Goal: Task Accomplishment & Management: Complete application form

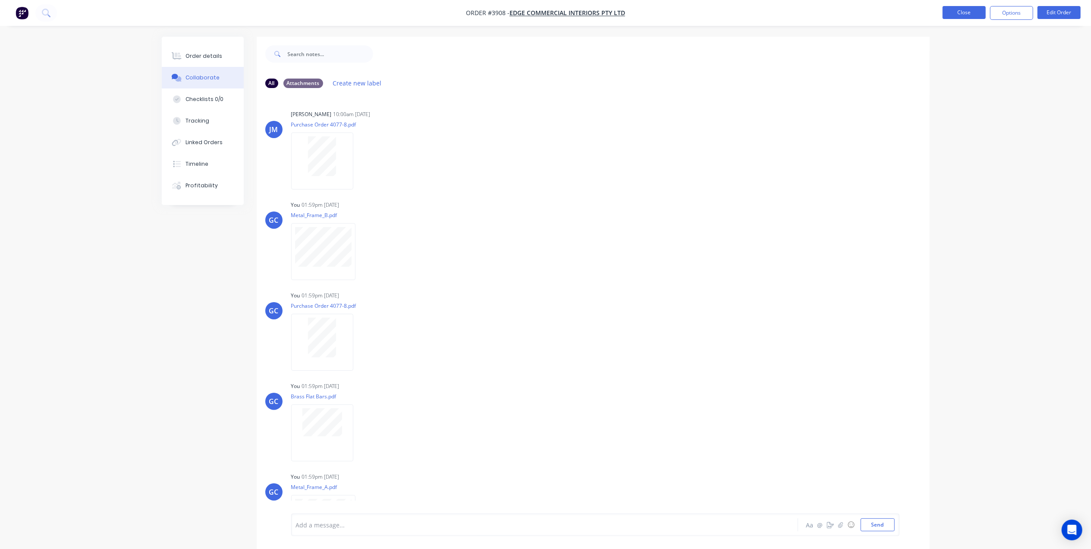
click at [946, 14] on button "Close" at bounding box center [963, 12] width 43 height 13
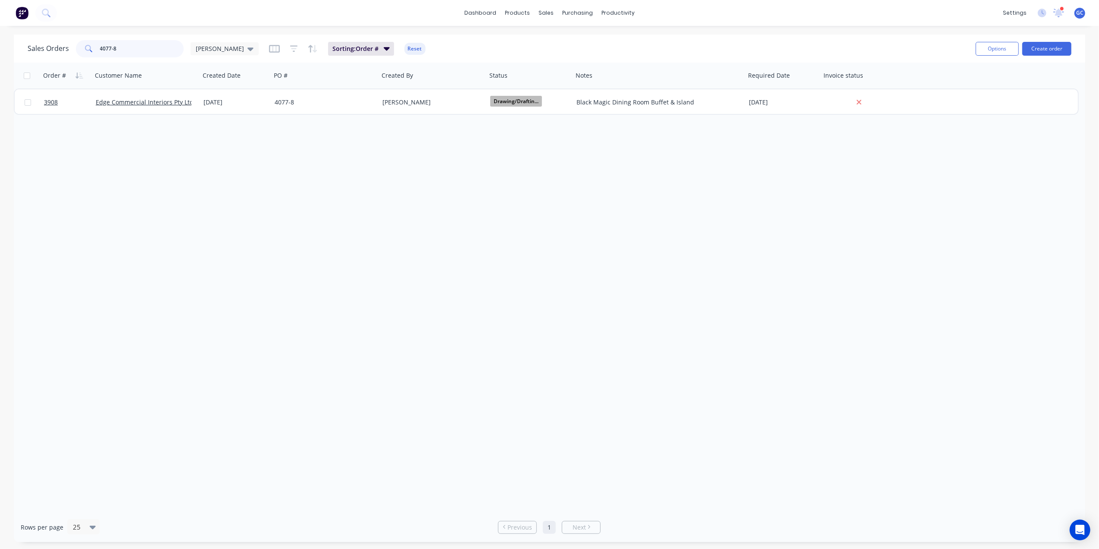
drag, startPoint x: 123, startPoint y: 50, endPoint x: 38, endPoint y: 50, distance: 85.0
click at [38, 50] on div "Sales Orders 4077-8 Gino" at bounding box center [143, 48] width 231 height 17
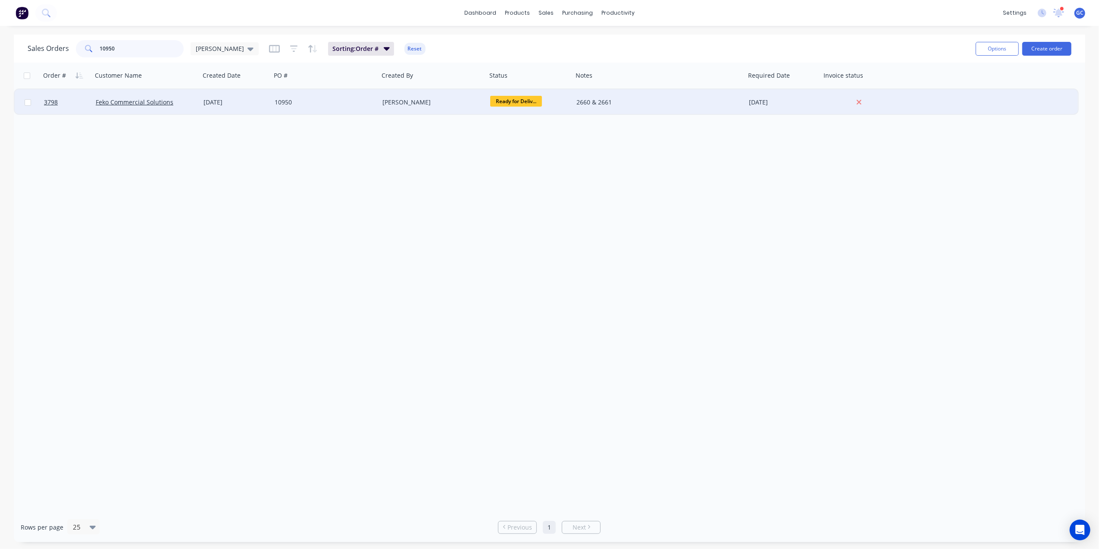
type input "10950"
click at [459, 103] on div "[PERSON_NAME]" at bounding box center [431, 102] width 96 height 9
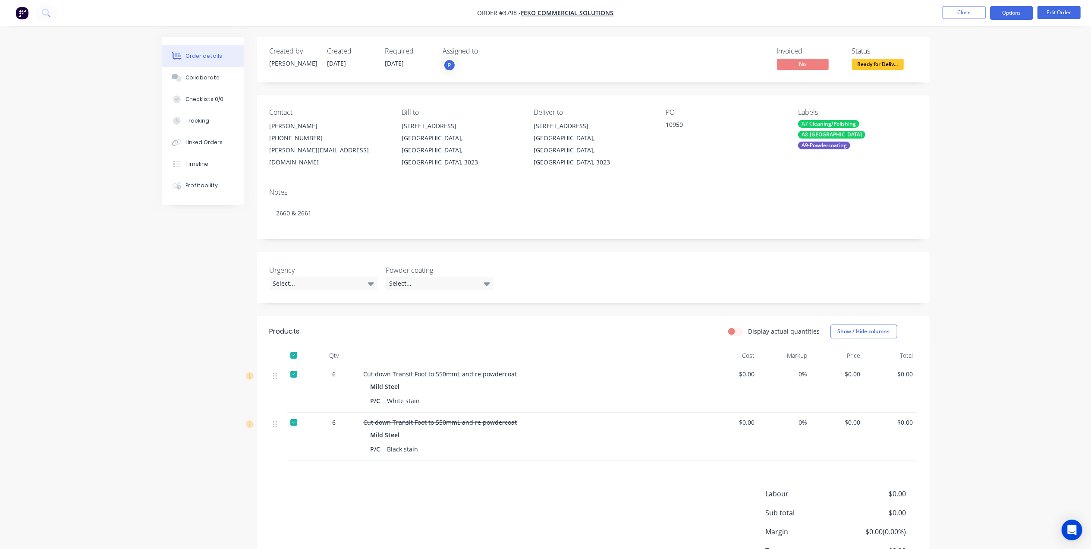
click at [1020, 16] on button "Options" at bounding box center [1011, 13] width 43 height 14
click at [979, 122] on div "Delivery Docket" at bounding box center [985, 121] width 79 height 13
click at [982, 90] on div "Without pricing" at bounding box center [985, 87] width 79 height 13
click at [737, 42] on div "Created by Joe Created 13/08/25 Required 05/09/25 Assigned to P Invoiced No Sta…" at bounding box center [593, 60] width 673 height 46
click at [888, 66] on span "Ready for Deliv..." at bounding box center [878, 64] width 52 height 11
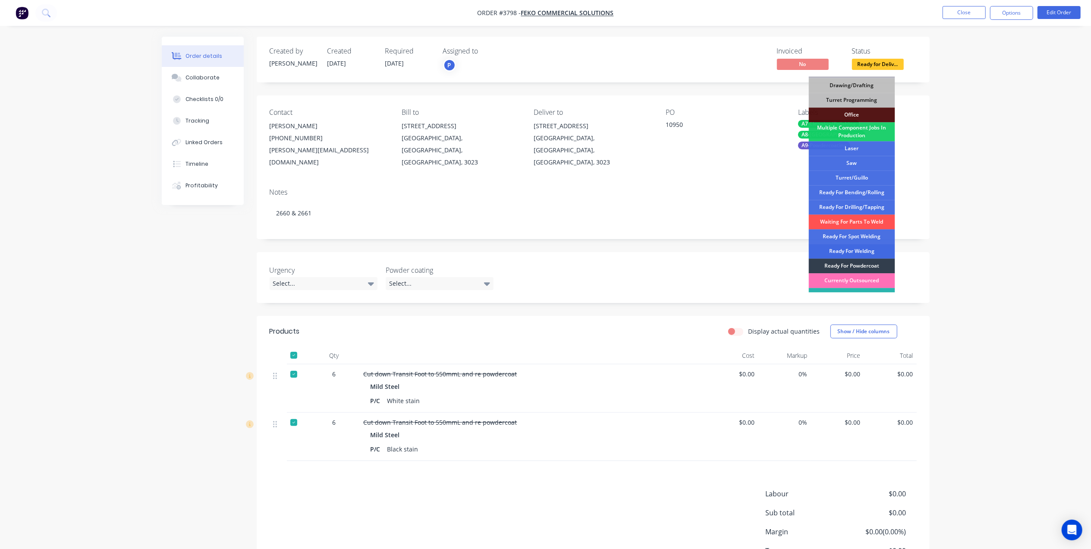
scroll to position [97, 0]
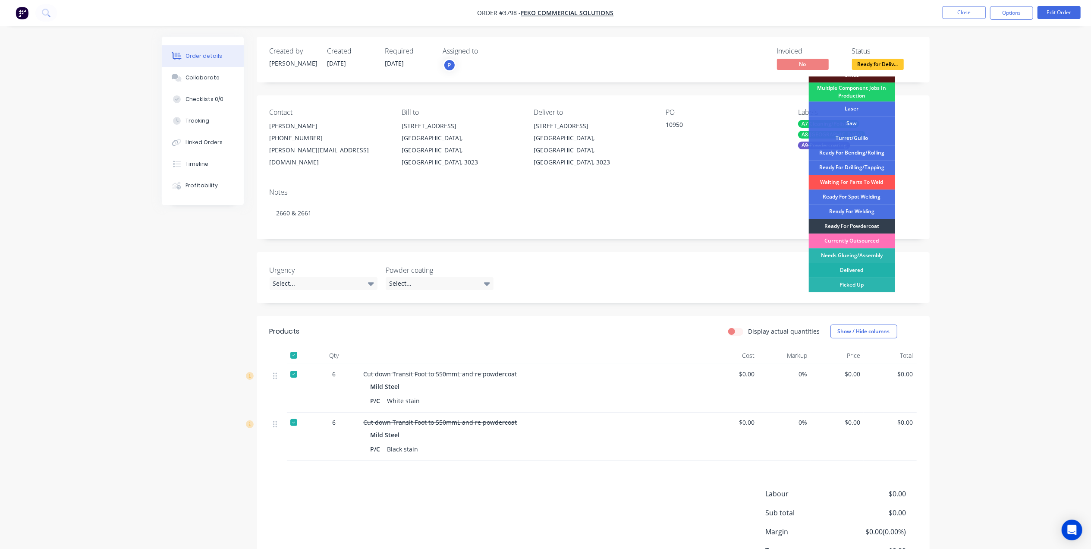
click at [861, 271] on div "Delivered" at bounding box center [852, 270] width 86 height 15
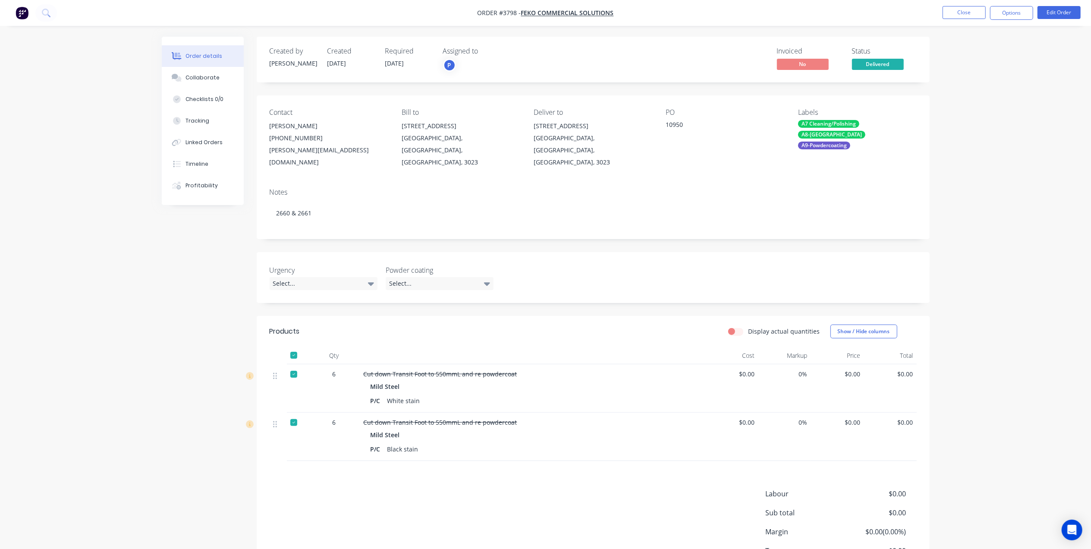
click at [976, 20] on nav "Order #3798 - Feko Commercial Solutions Close Options Edit Order" at bounding box center [545, 13] width 1091 height 26
click at [970, 16] on button "Close" at bounding box center [963, 12] width 43 height 13
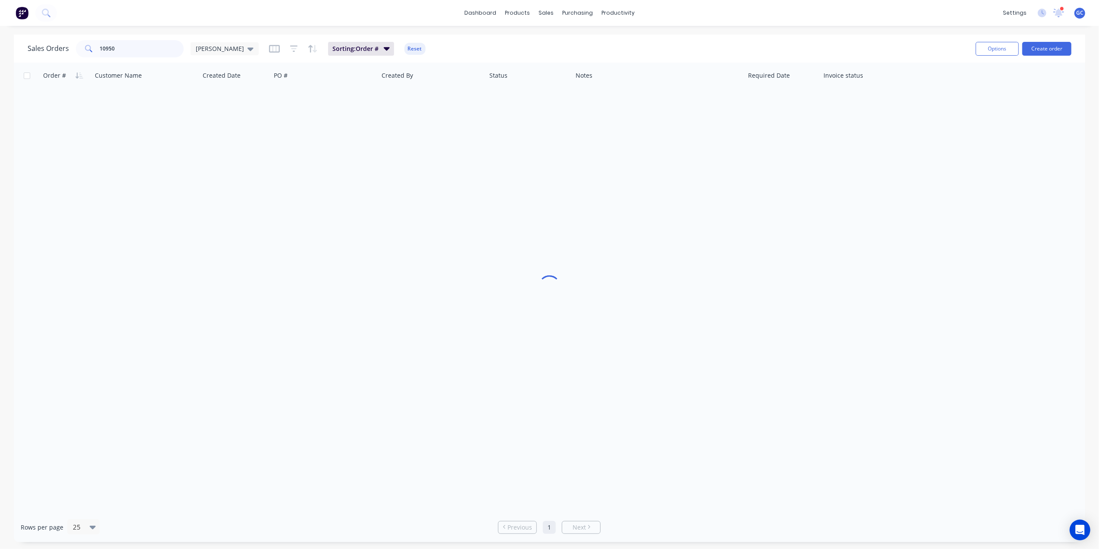
click at [154, 47] on input "10950" at bounding box center [142, 48] width 84 height 17
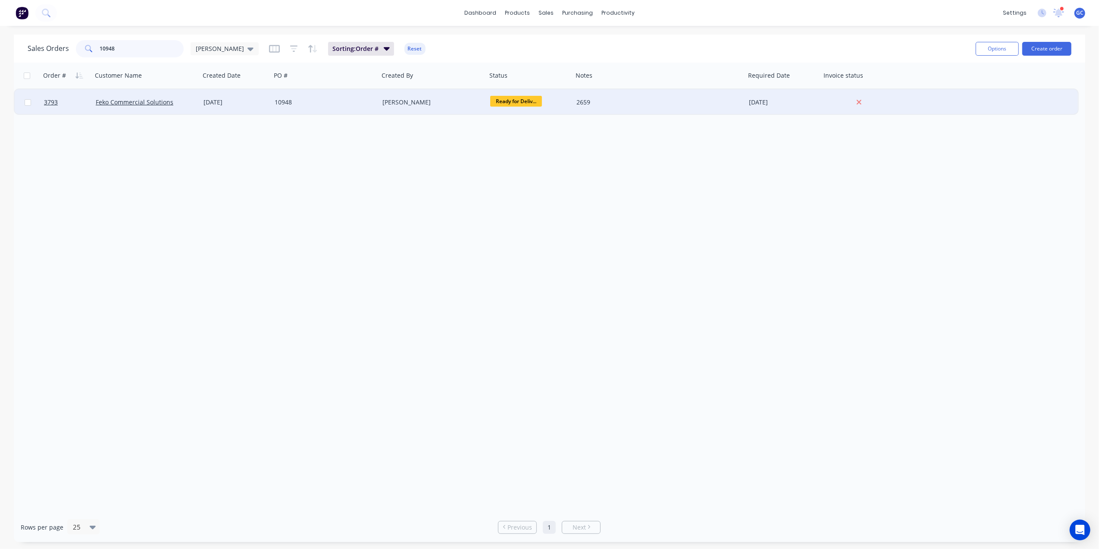
type input "10948"
click at [404, 100] on div "[PERSON_NAME]" at bounding box center [431, 102] width 96 height 9
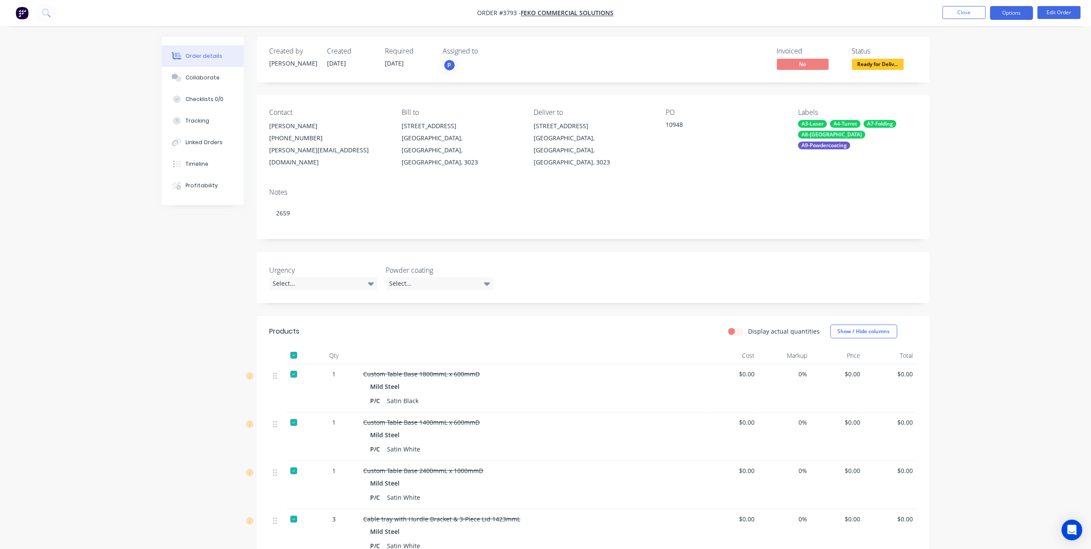
click at [1020, 13] on button "Options" at bounding box center [1011, 13] width 43 height 14
click at [972, 116] on div "Delivery Docket" at bounding box center [985, 121] width 79 height 13
click at [972, 89] on div "Without pricing" at bounding box center [985, 87] width 79 height 13
click at [865, 64] on span "Ready for Deliv..." at bounding box center [878, 64] width 52 height 11
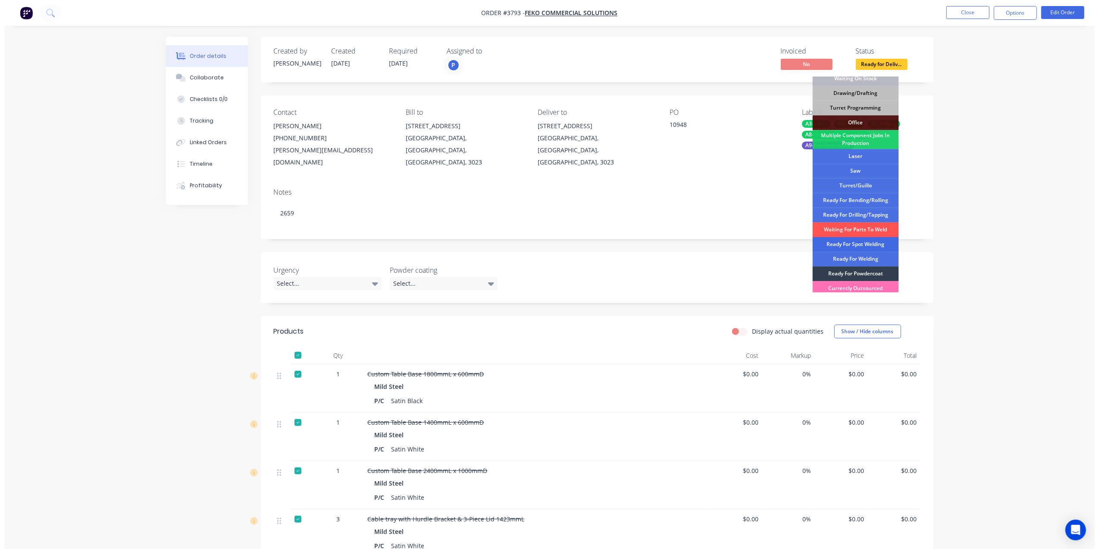
scroll to position [97, 0]
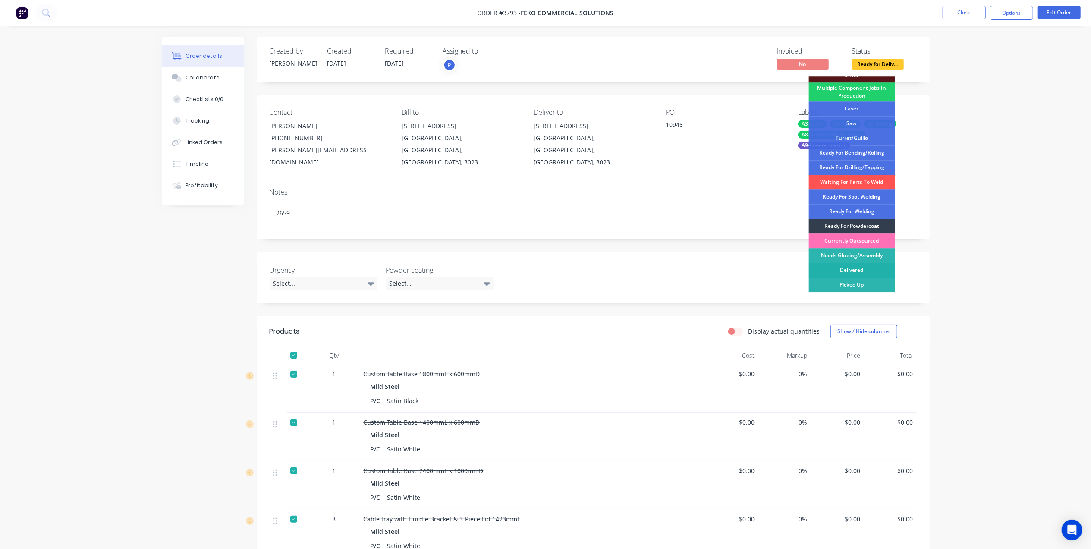
click at [851, 267] on div "Delivered" at bounding box center [852, 270] width 86 height 15
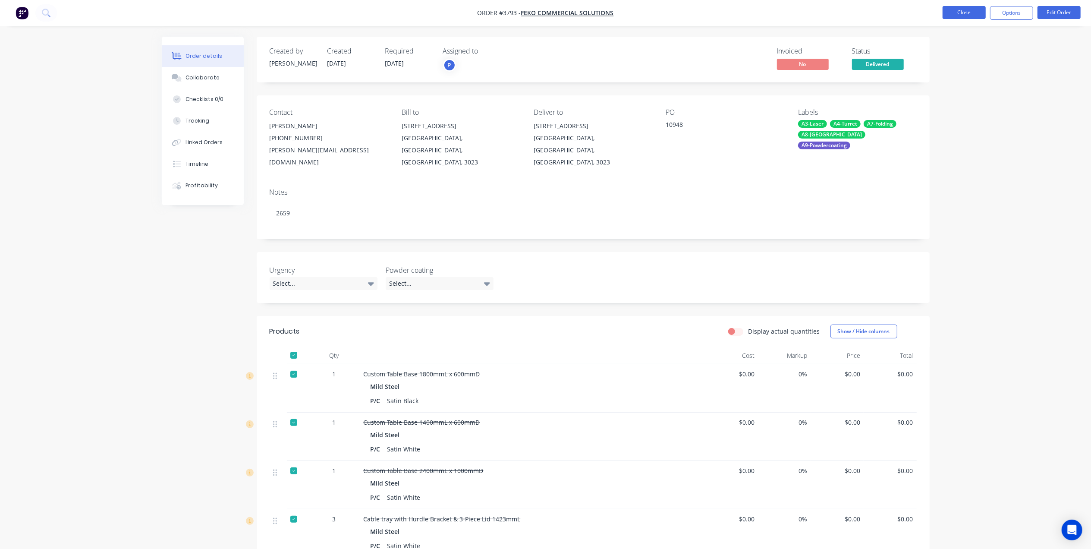
click at [967, 11] on button "Close" at bounding box center [963, 12] width 43 height 13
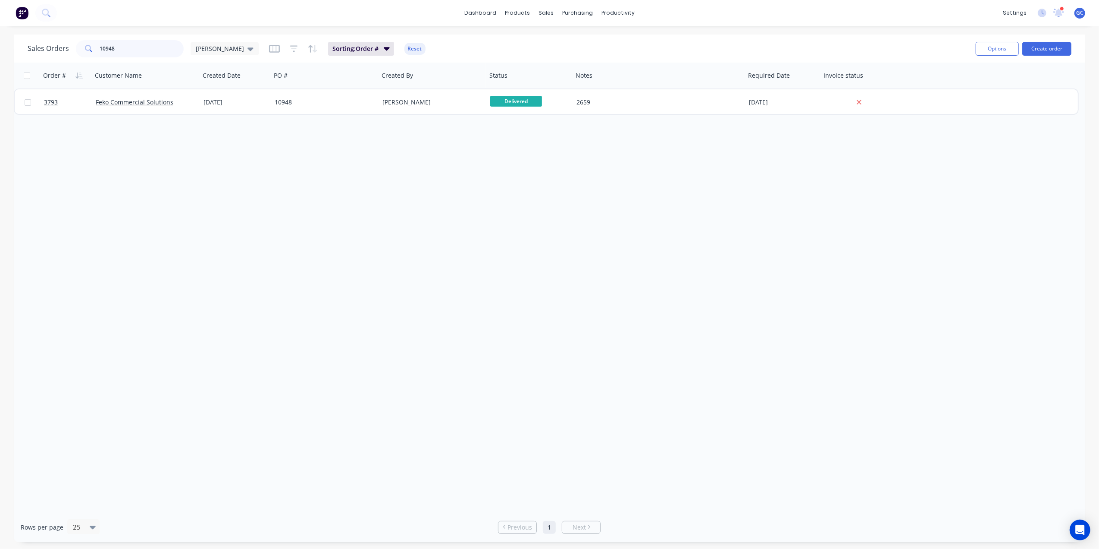
click at [154, 44] on input "10948" at bounding box center [142, 48] width 84 height 17
type input "1"
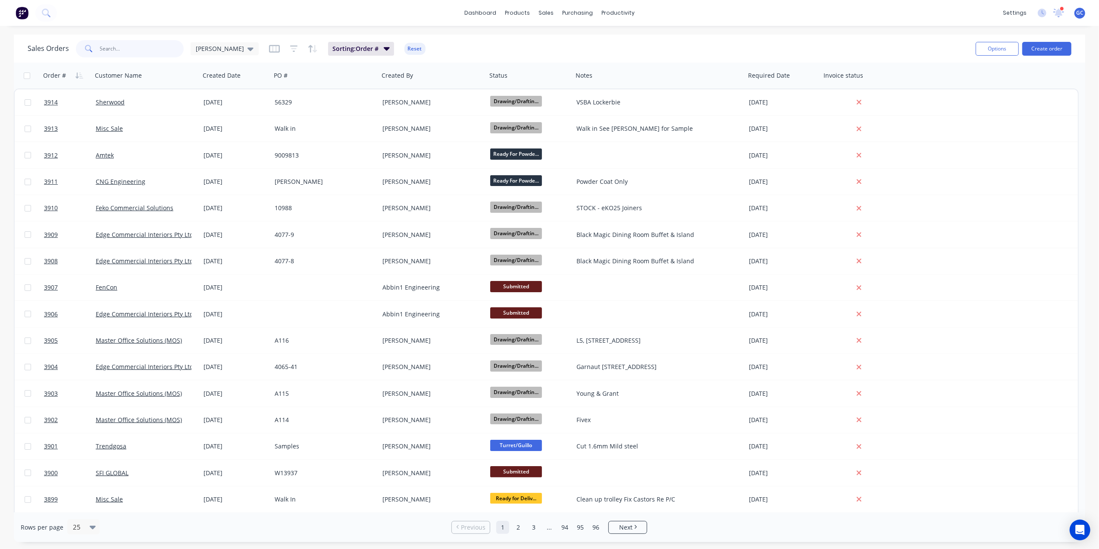
click at [152, 44] on input "text" at bounding box center [142, 48] width 84 height 17
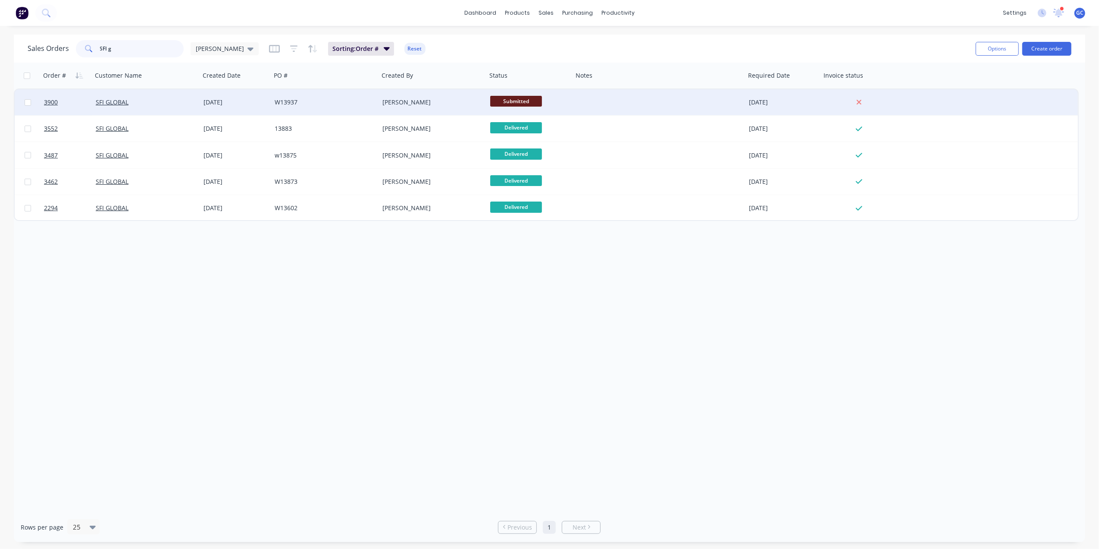
type input "SFI g"
click at [311, 99] on div "W13937" at bounding box center [323, 102] width 96 height 9
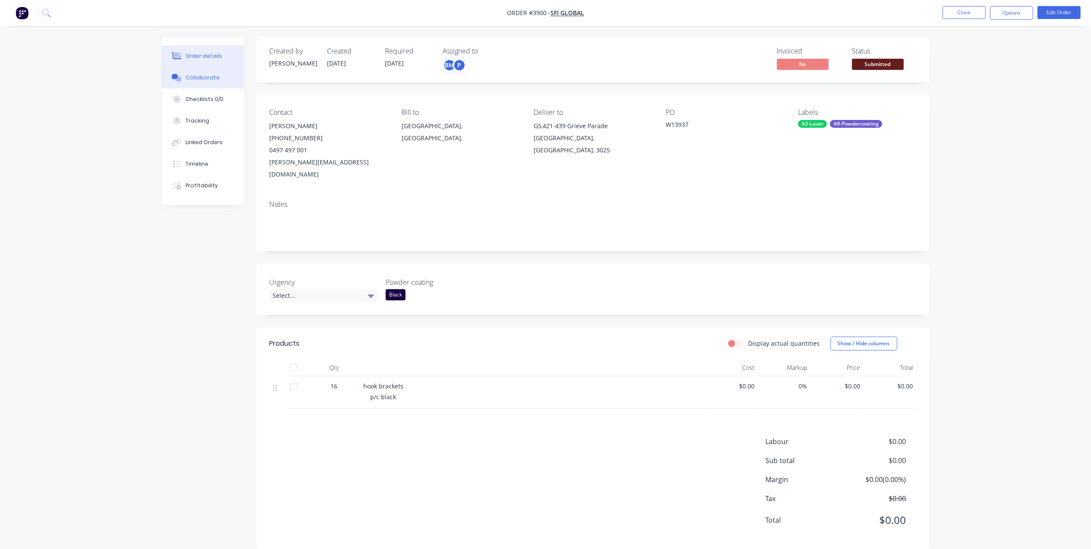
click at [214, 75] on div "Collaborate" at bounding box center [202, 78] width 34 height 8
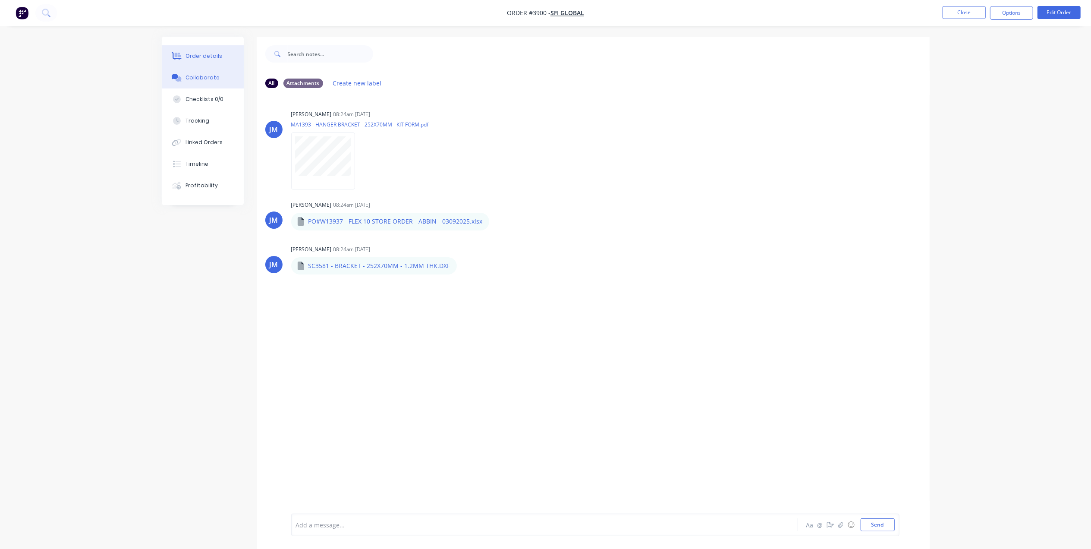
click at [194, 54] on div "Order details" at bounding box center [203, 56] width 37 height 8
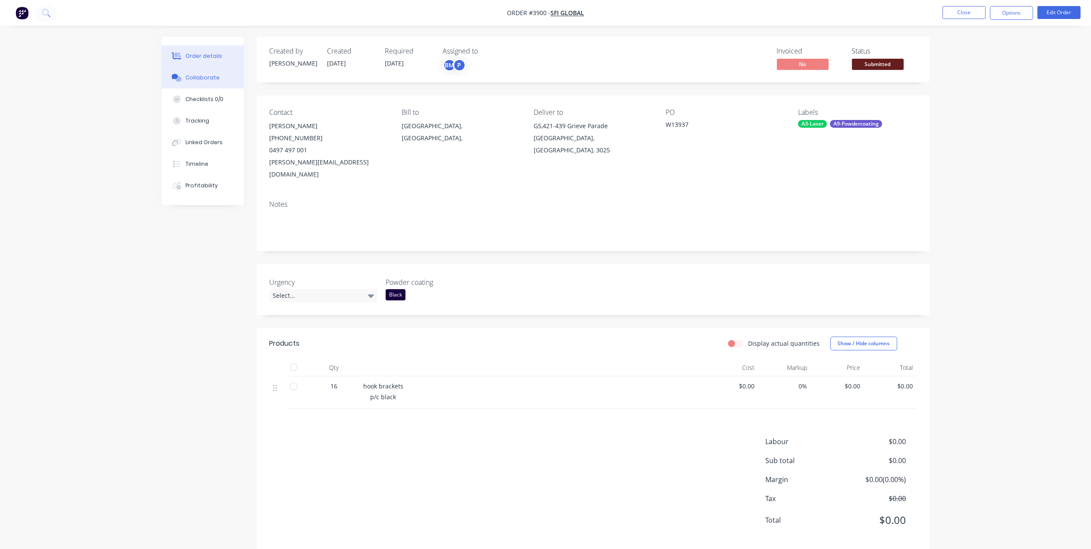
click at [204, 71] on button "Collaborate" at bounding box center [203, 78] width 82 height 22
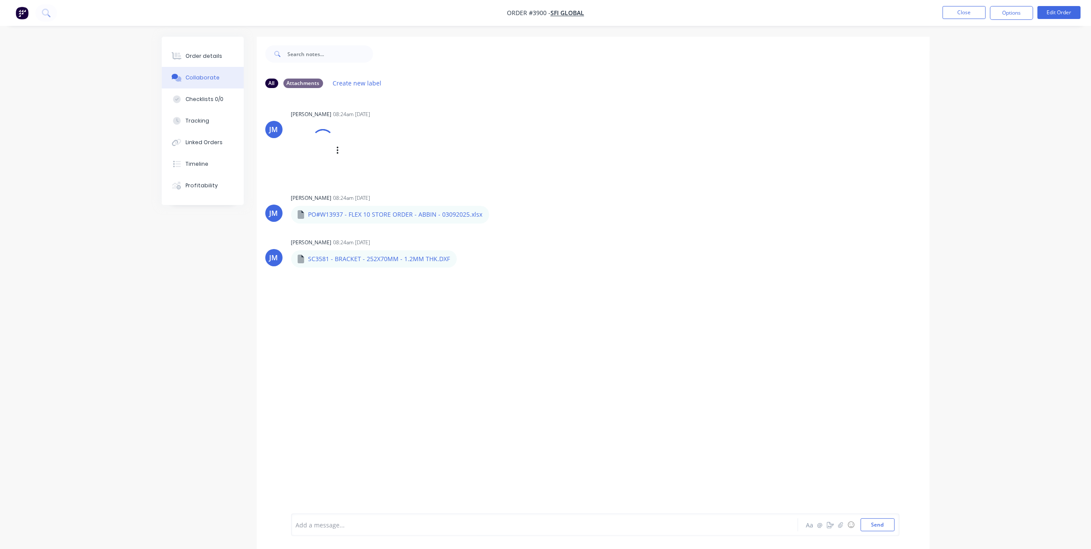
click at [314, 155] on div at bounding box center [312, 150] width 43 height 57
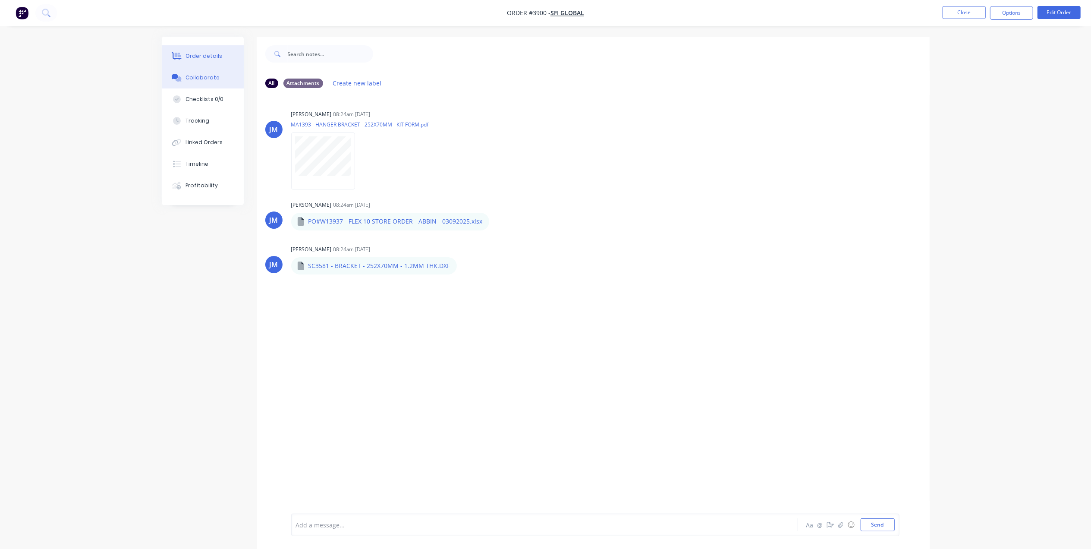
click at [218, 60] on div "Order details" at bounding box center [203, 56] width 37 height 8
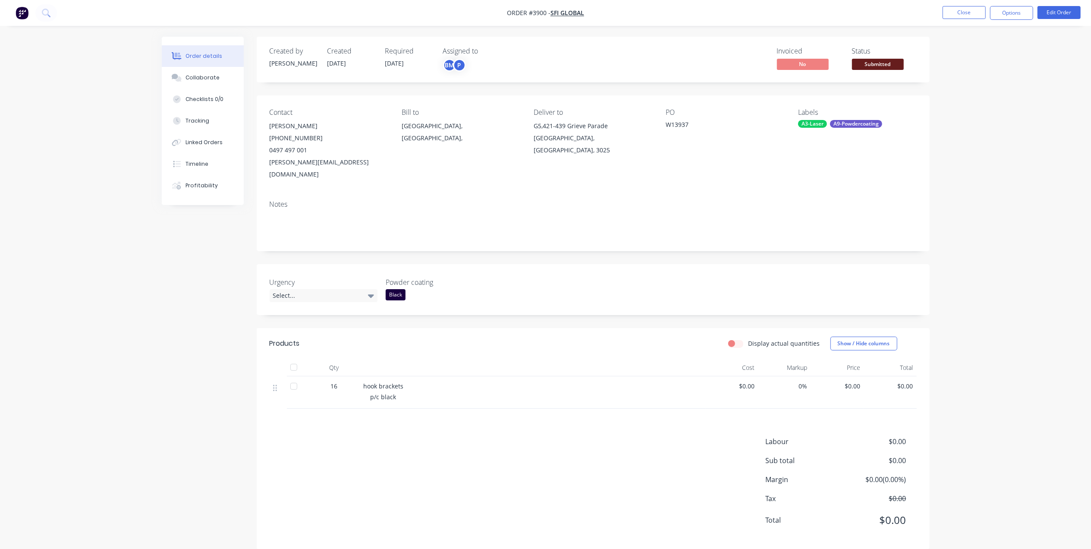
click at [425, 436] on div "Labour $0.00 Sub total $0.00 Margin $0.00 ( 0.00 %) Tax $0.00 Total $0.00" at bounding box center [593, 486] width 647 height 100
click at [212, 78] on div "Collaborate" at bounding box center [202, 78] width 34 height 8
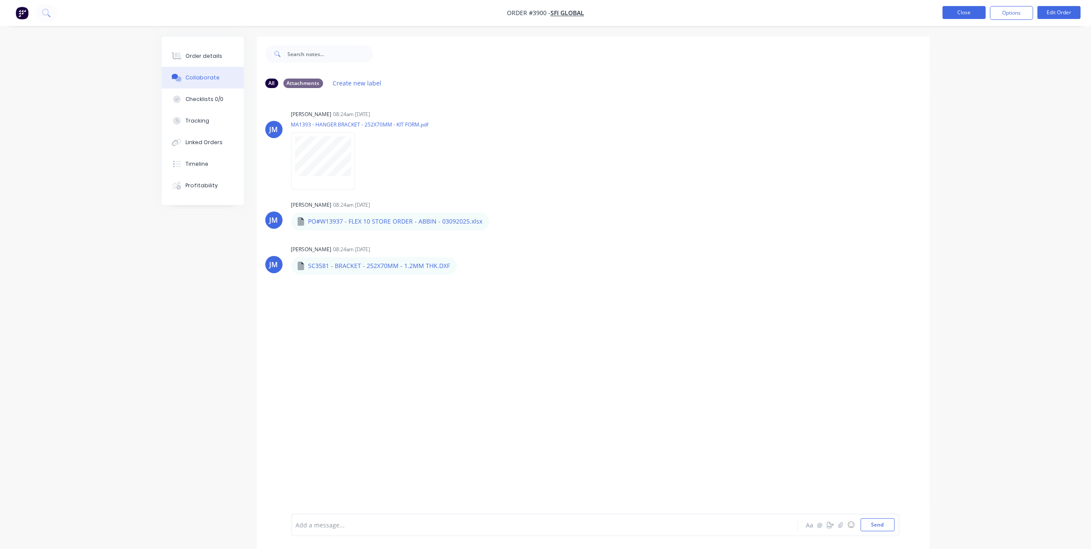
click at [958, 11] on button "Close" at bounding box center [963, 12] width 43 height 13
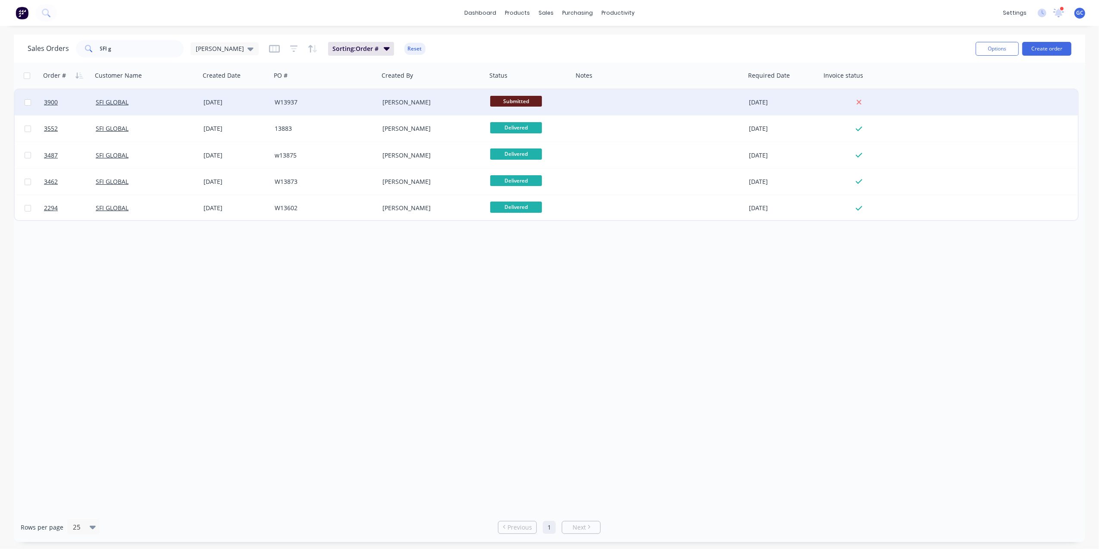
click at [180, 111] on div "SFI GLOBAL" at bounding box center [146, 102] width 108 height 26
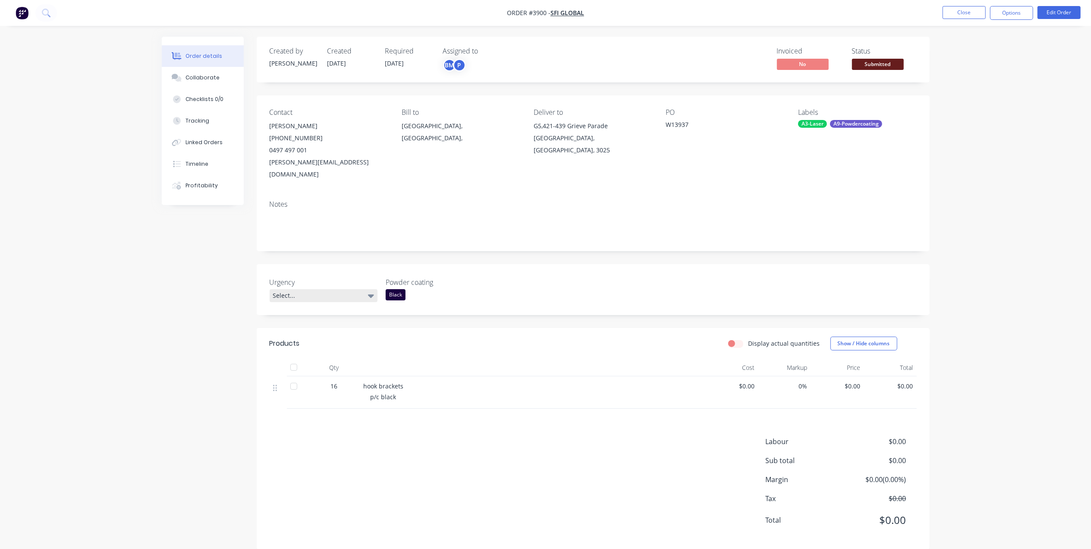
click at [294, 289] on div "Select..." at bounding box center [324, 295] width 108 height 13
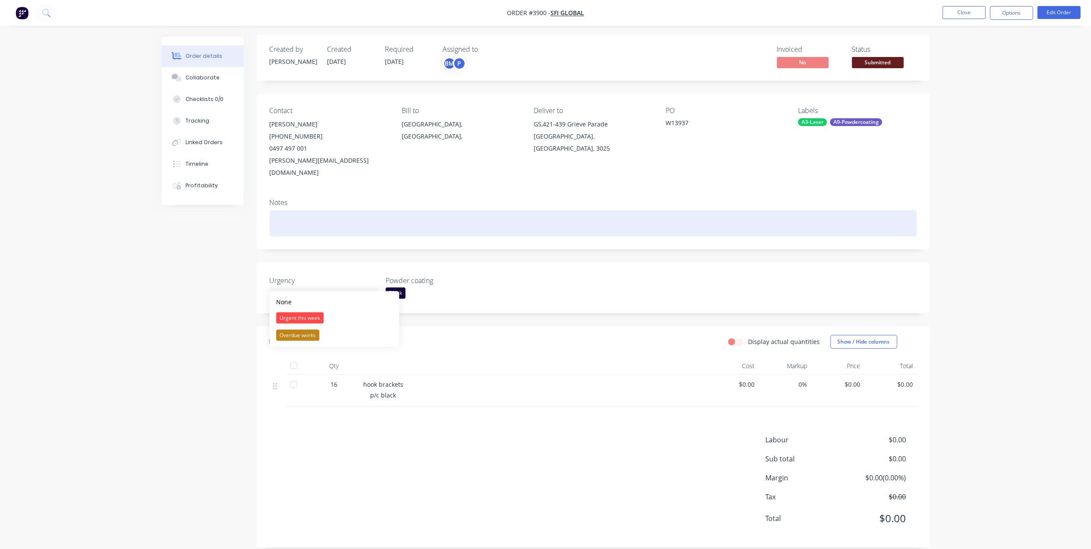
click at [343, 217] on div at bounding box center [593, 223] width 647 height 26
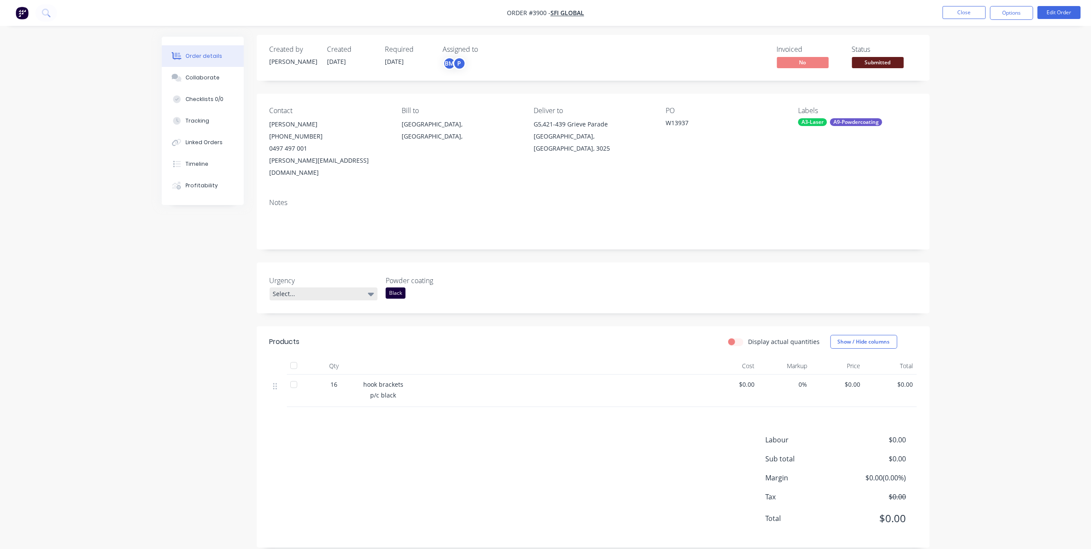
click at [320, 287] on div "Select..." at bounding box center [324, 293] width 108 height 13
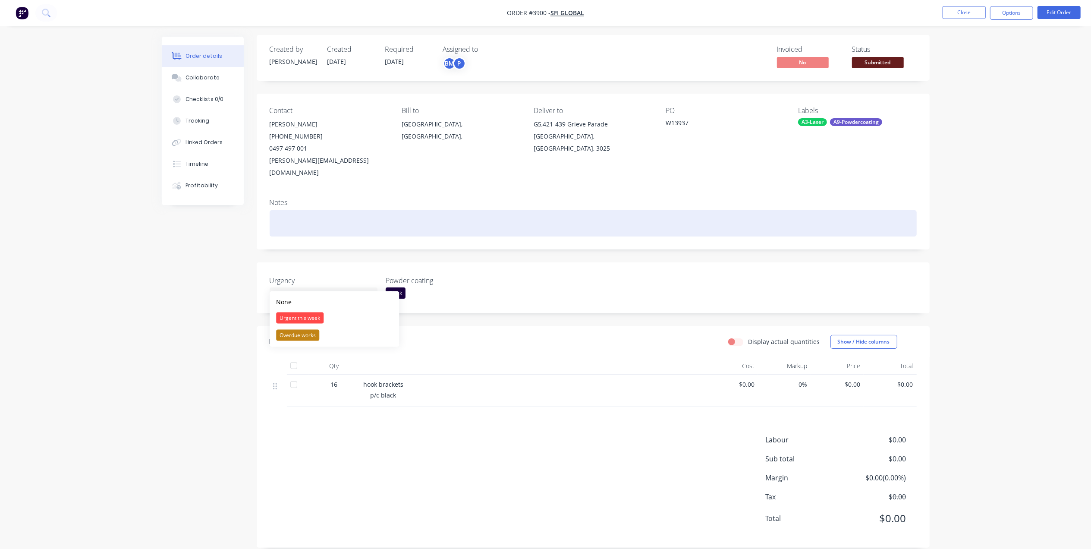
click at [351, 216] on div at bounding box center [593, 223] width 647 height 26
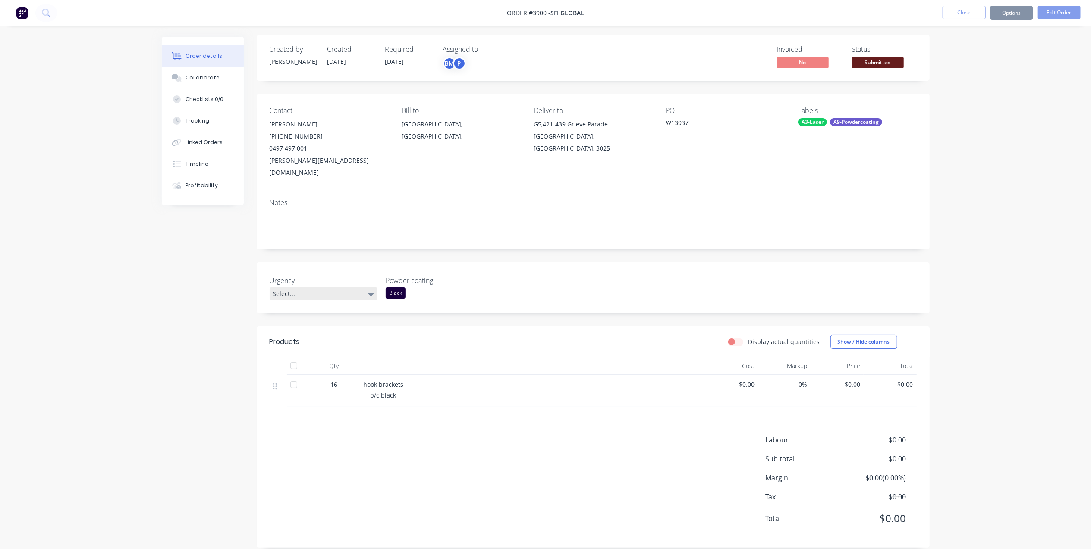
click at [301, 287] on div "Select..." at bounding box center [324, 293] width 108 height 13
click at [312, 317] on div "Urgent this week" at bounding box center [299, 317] width 47 height 11
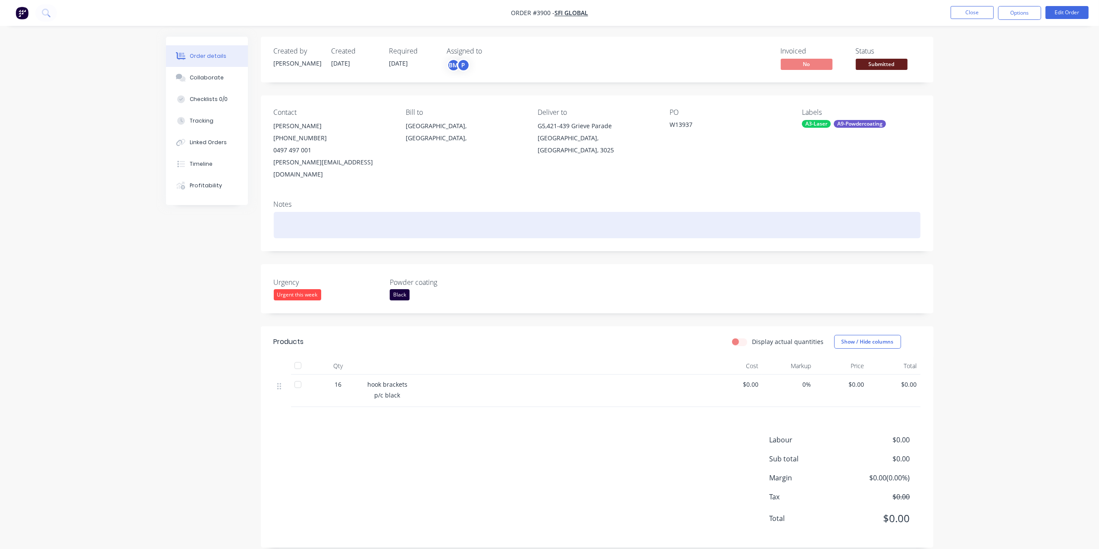
click at [397, 212] on div at bounding box center [597, 225] width 647 height 26
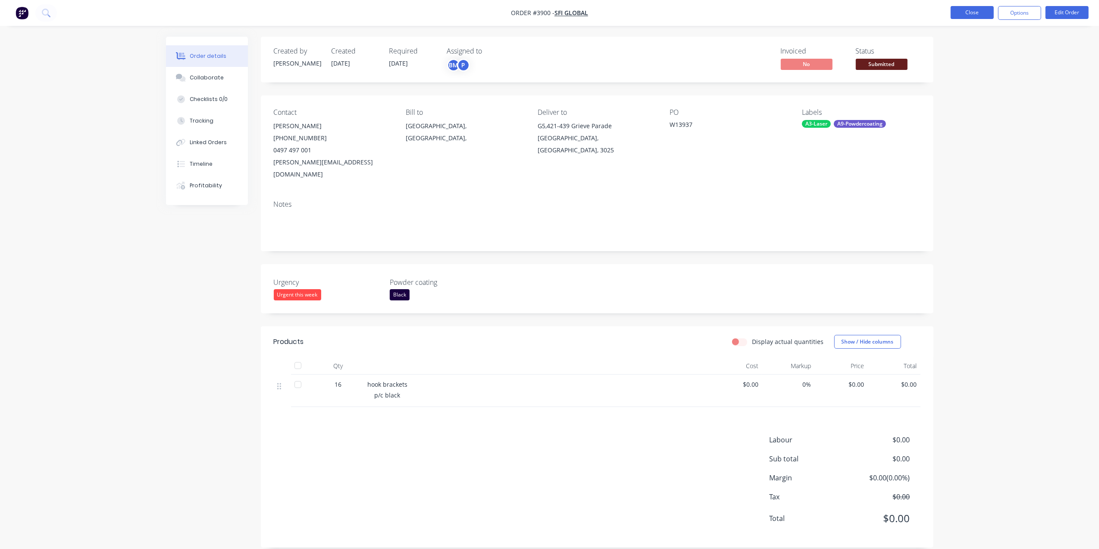
click at [966, 14] on button "Close" at bounding box center [972, 12] width 43 height 13
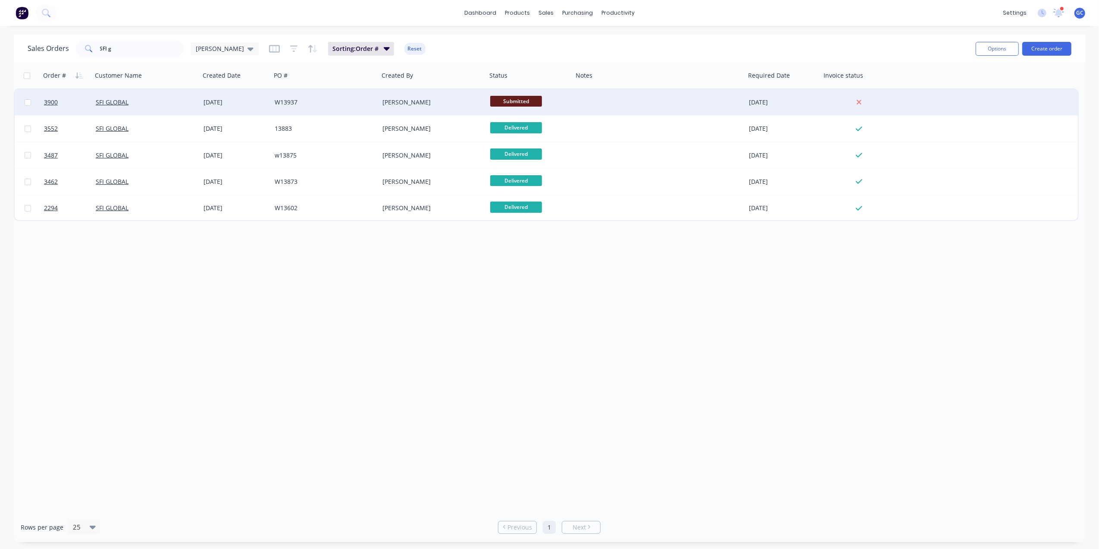
click at [511, 96] on span "Submitted" at bounding box center [516, 101] width 52 height 11
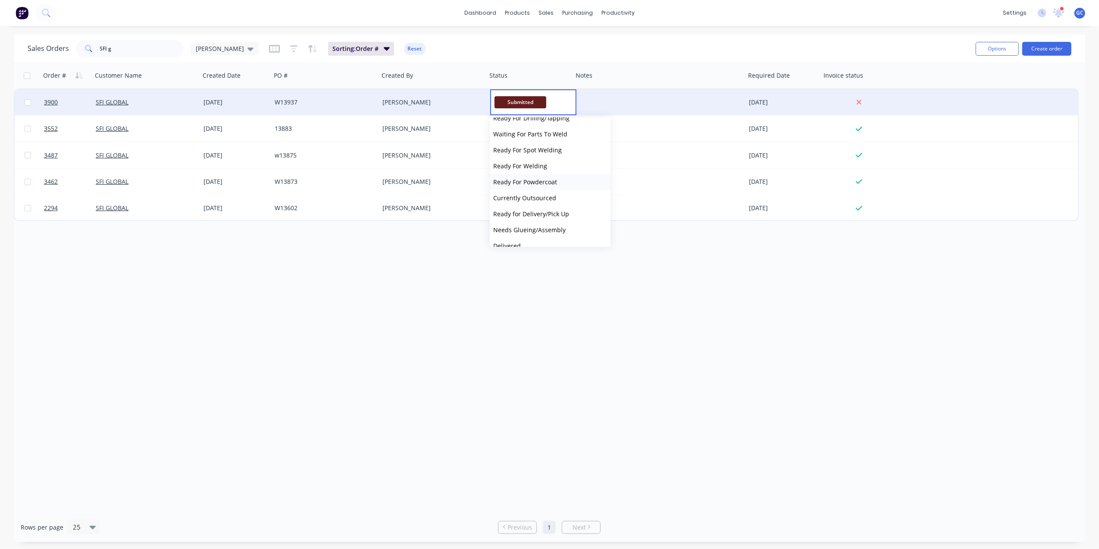
scroll to position [229, 0]
click at [544, 152] on span "Ready For Powdercoat" at bounding box center [525, 155] width 64 height 8
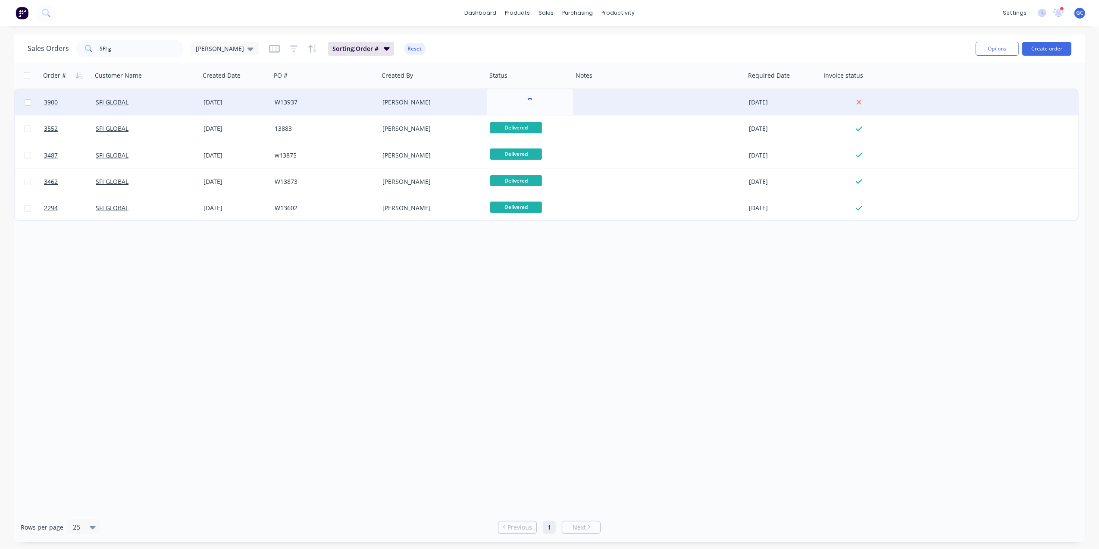
click at [568, 316] on div "Order # Customer Name Created Date PO # Created By Status Notes Required Date I…" at bounding box center [550, 287] width 1072 height 449
click at [132, 45] on input "SFI g" at bounding box center [142, 48] width 84 height 17
type input "S"
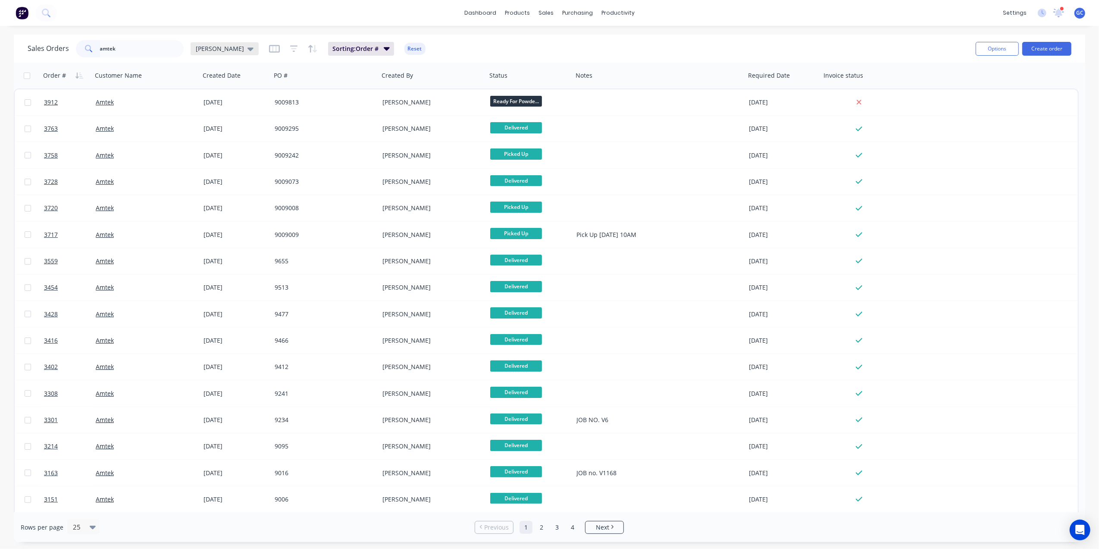
click at [248, 47] on icon at bounding box center [251, 48] width 6 height 9
click at [207, 169] on button "Drafts" at bounding box center [242, 174] width 98 height 10
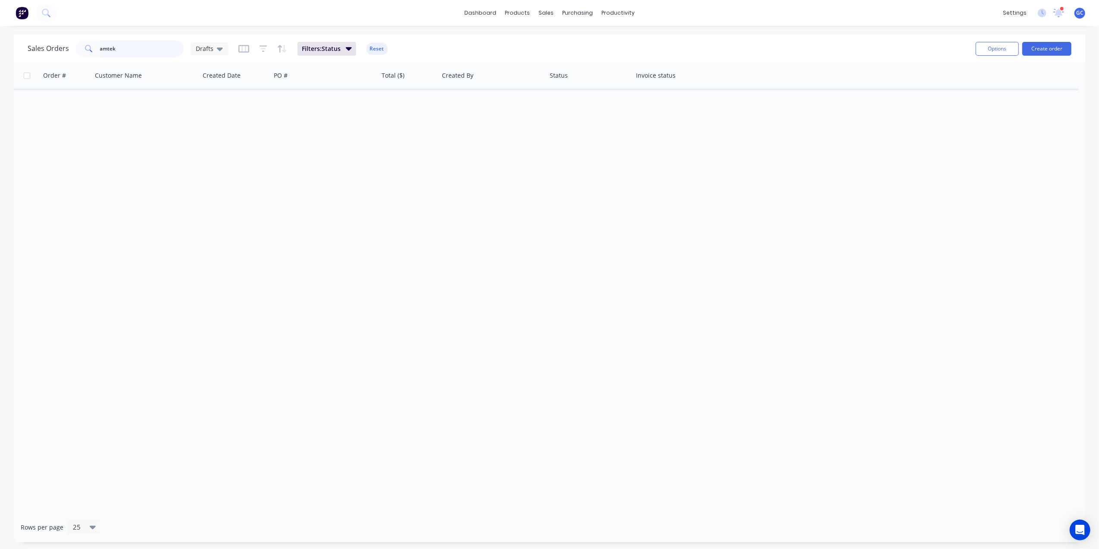
click at [149, 53] on input "amtek" at bounding box center [142, 48] width 84 height 17
type input "a"
click at [313, 430] on div "Order # Customer Name Created Date PO # Total ($) Created By Status Invoice sta…" at bounding box center [550, 287] width 1072 height 449
click at [348, 47] on icon "button" at bounding box center [349, 48] width 6 height 3
click at [373, 45] on button "Reset" at bounding box center [377, 49] width 21 height 12
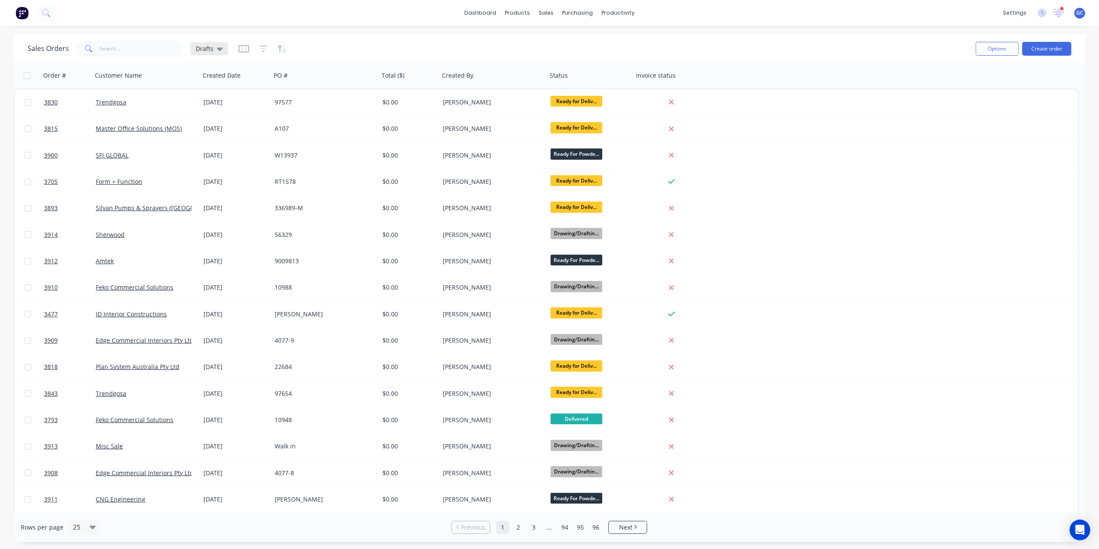
click at [212, 49] on div "Drafts" at bounding box center [209, 49] width 27 height 8
click at [204, 170] on button "Drafts" at bounding box center [242, 174] width 98 height 10
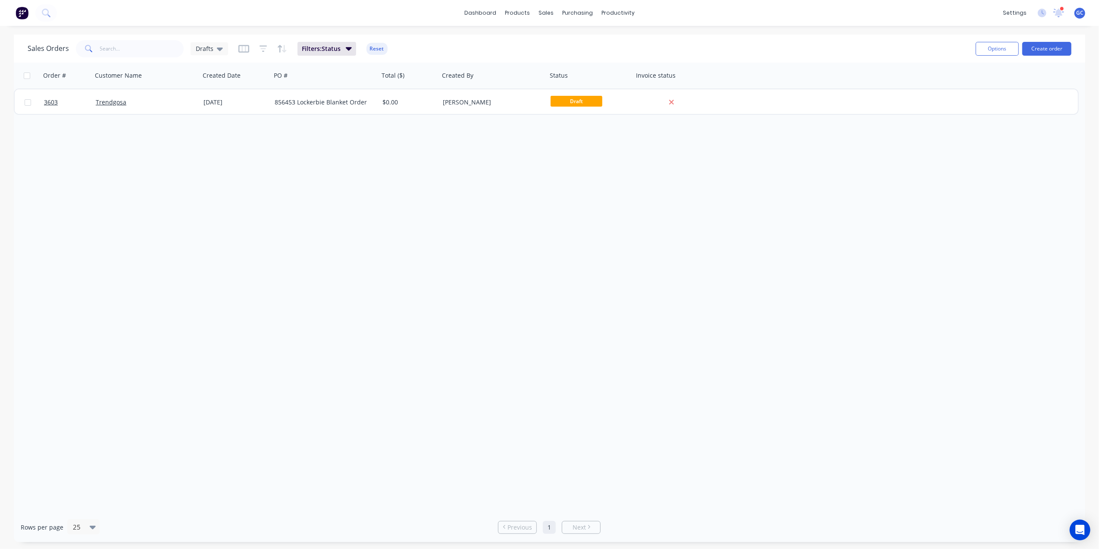
click at [402, 321] on div "Order # Customer Name Created Date PO # Total ($) Created By Status Invoice sta…" at bounding box center [550, 287] width 1072 height 449
click at [138, 51] on input "text" at bounding box center [142, 48] width 84 height 17
type input "amtek"
click at [204, 46] on span "Drafts" at bounding box center [205, 48] width 18 height 9
click at [223, 138] on button "[PERSON_NAME] (Default)" at bounding box center [242, 139] width 98 height 10
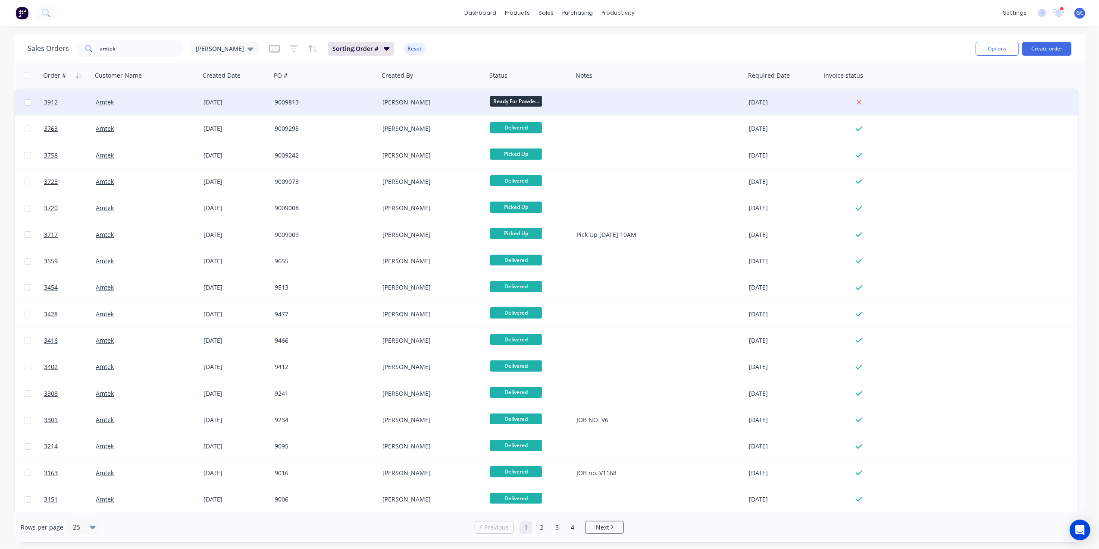
click at [320, 108] on div "9009813" at bounding box center [325, 102] width 108 height 26
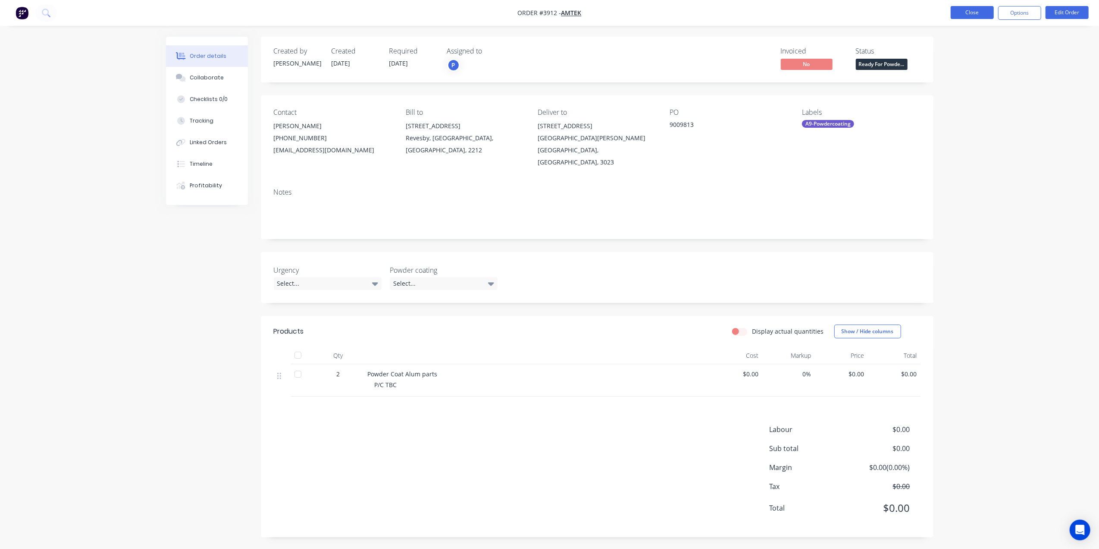
click at [982, 14] on button "Close" at bounding box center [972, 12] width 43 height 13
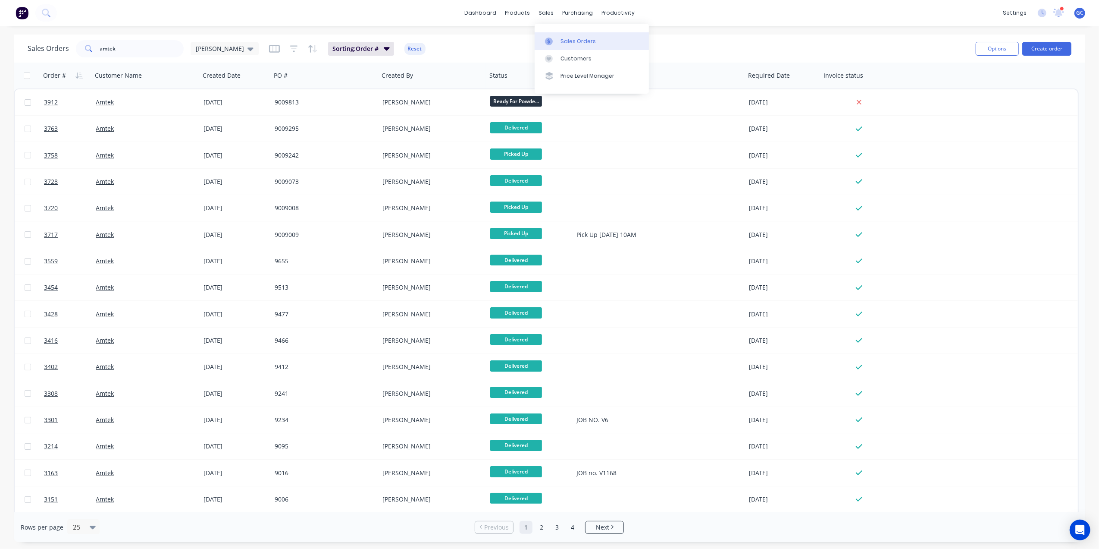
click at [583, 42] on div "Sales Orders" at bounding box center [578, 42] width 35 height 8
click at [1060, 48] on button "Create order" at bounding box center [1047, 49] width 49 height 14
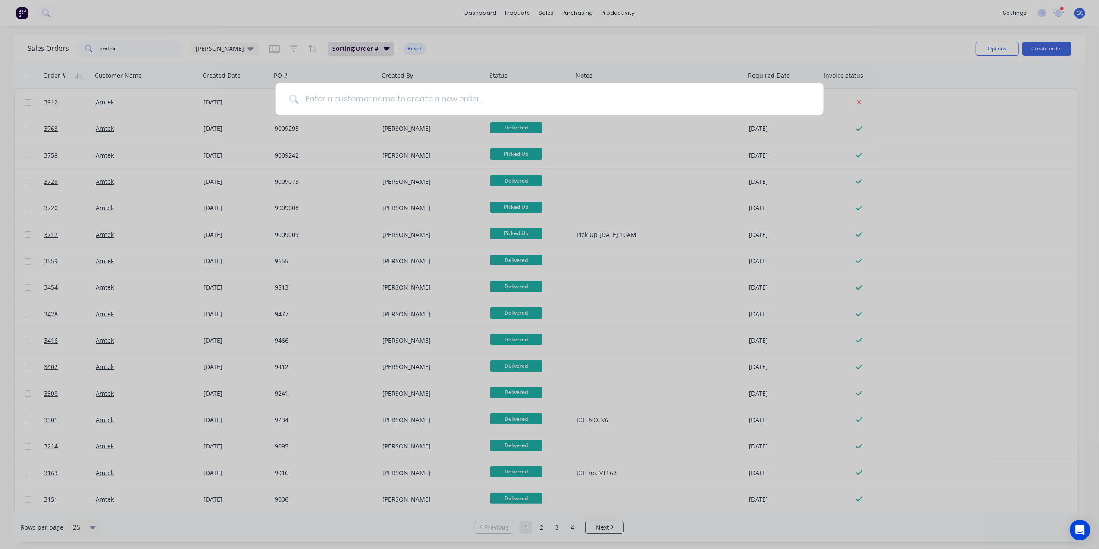
click at [622, 97] on input at bounding box center [554, 99] width 512 height 32
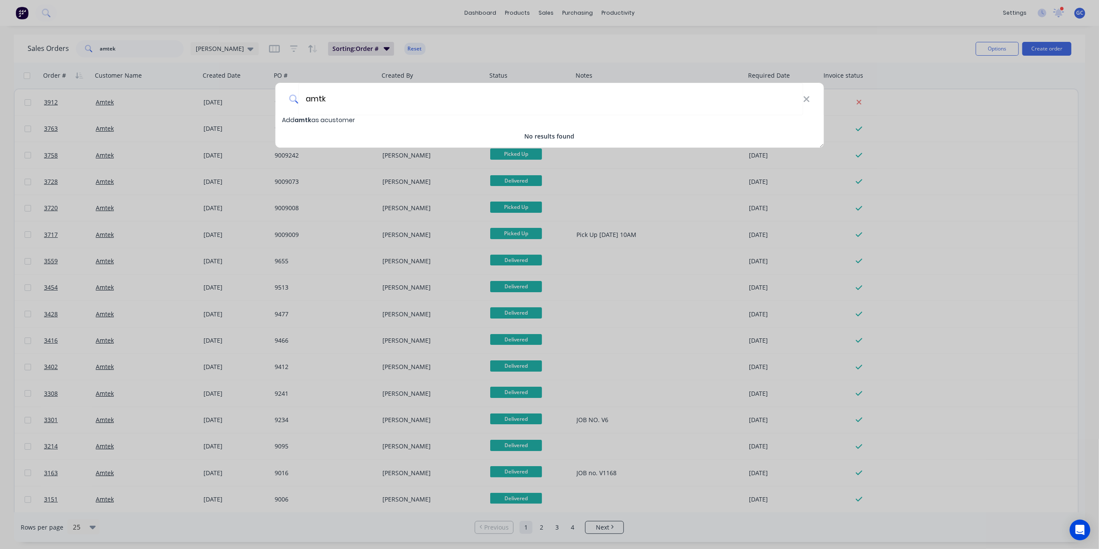
type input "amtk"
drag, startPoint x: 134, startPoint y: 52, endPoint x: 128, endPoint y: 44, distance: 10.3
click at [132, 50] on div "amtk Add amtk as a customer No results found" at bounding box center [549, 274] width 1099 height 549
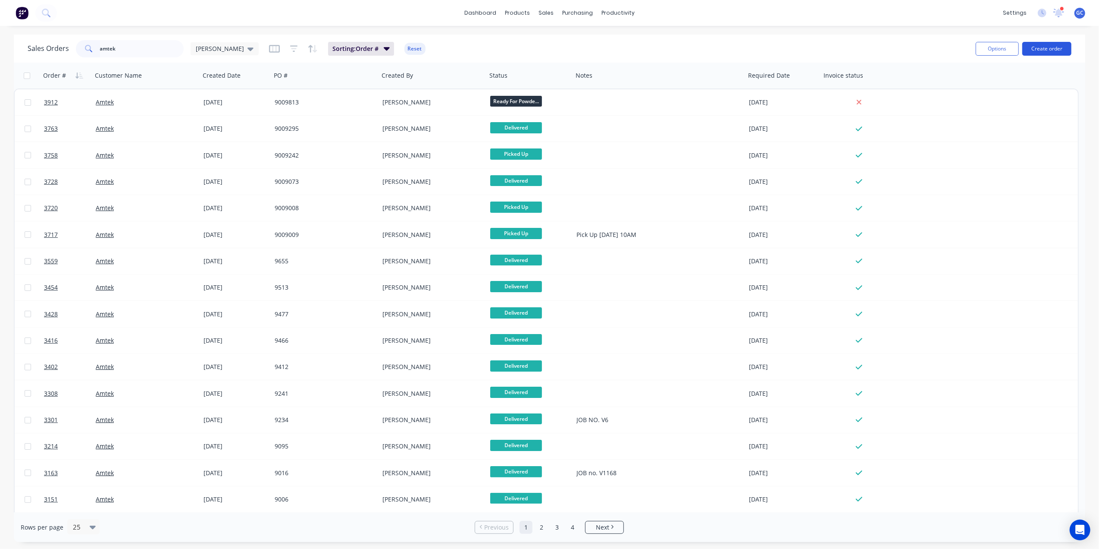
click at [1044, 47] on button "Create order" at bounding box center [1047, 49] width 49 height 14
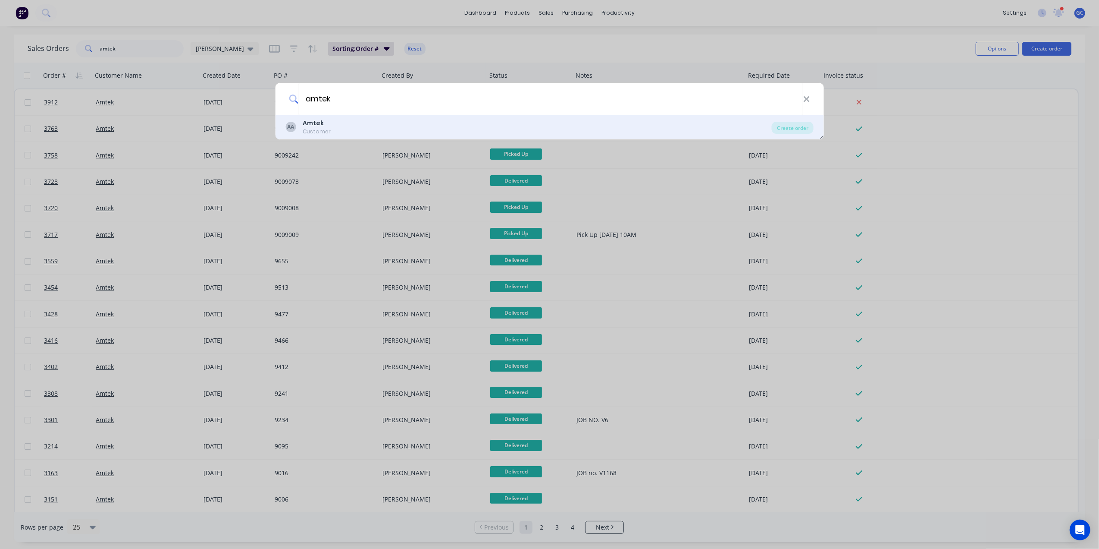
type input "amtek"
click at [528, 130] on div "AA Amtek Customer" at bounding box center [529, 127] width 486 height 17
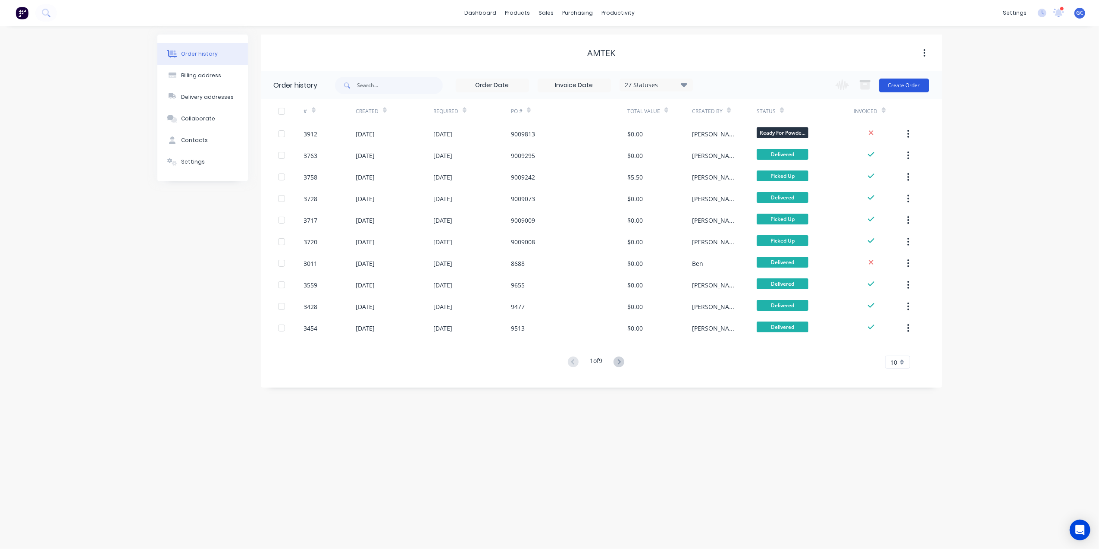
click at [905, 80] on button "Create Order" at bounding box center [904, 85] width 50 height 14
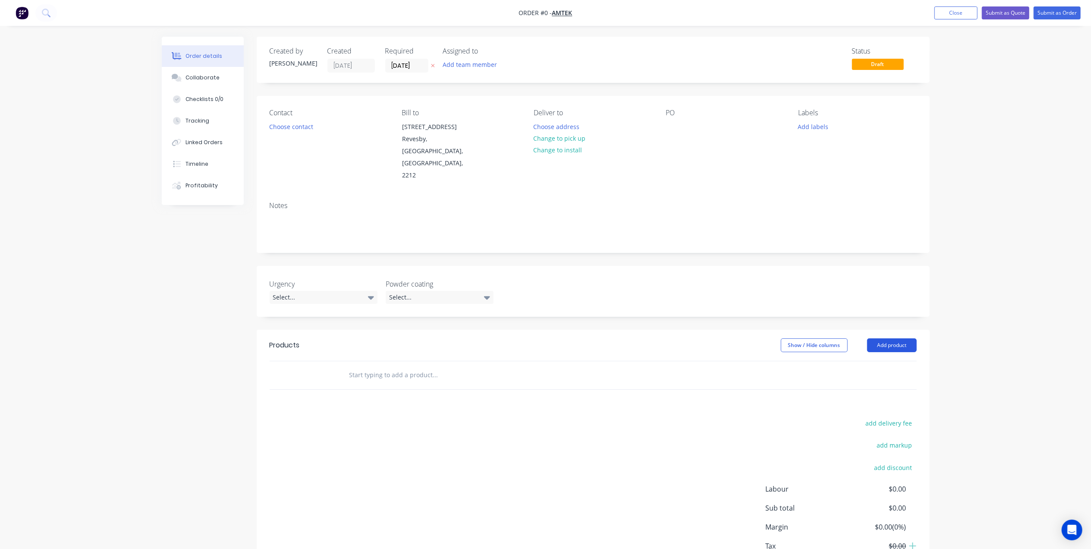
click at [877, 338] on button "Add product" at bounding box center [892, 345] width 50 height 14
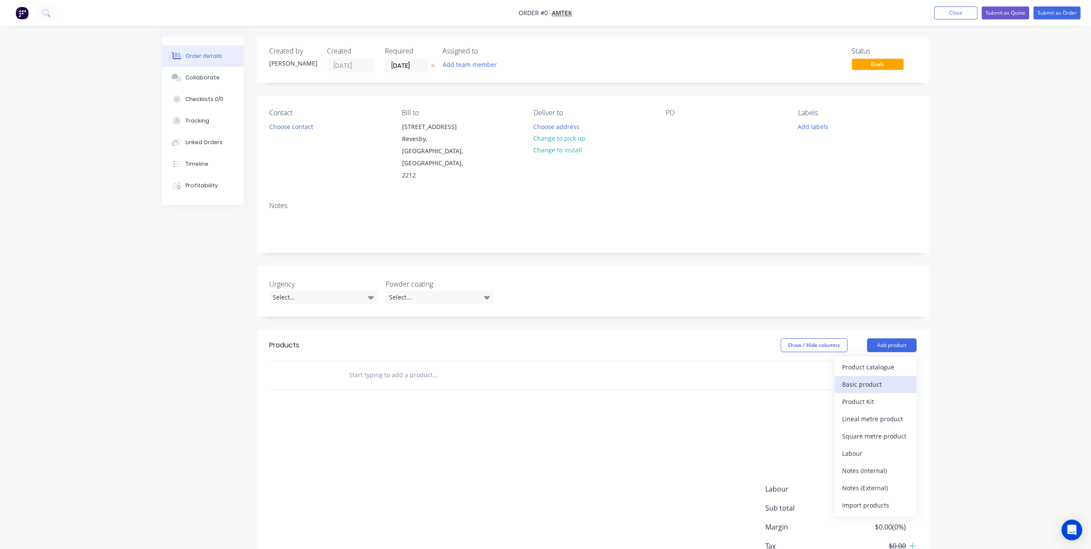
click at [885, 378] on div "Basic product" at bounding box center [875, 384] width 66 height 13
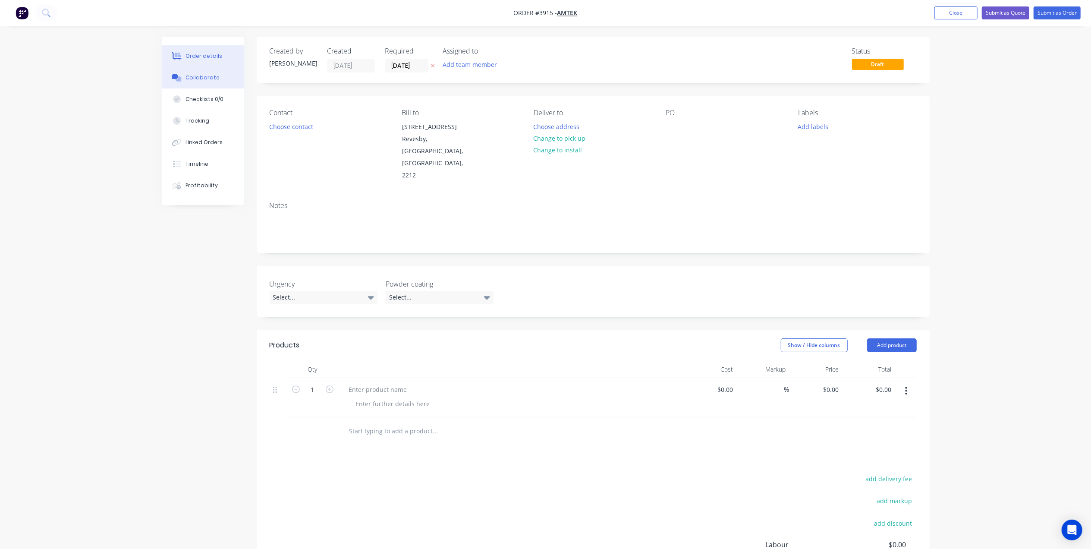
click at [214, 78] on div "Collaborate" at bounding box center [202, 78] width 34 height 8
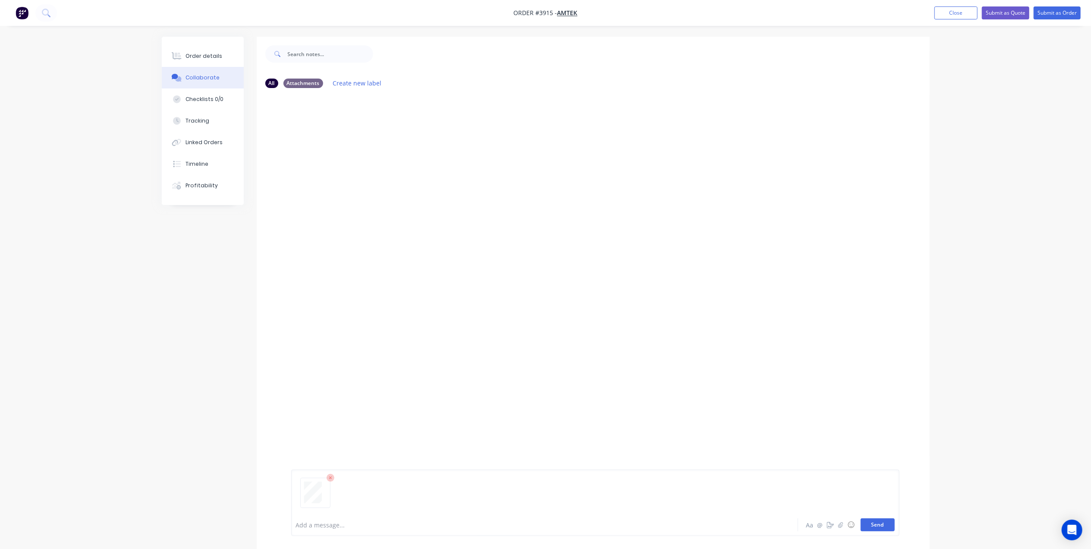
click at [877, 527] on button "Send" at bounding box center [877, 524] width 34 height 13
click at [204, 56] on div "Order details" at bounding box center [203, 56] width 37 height 8
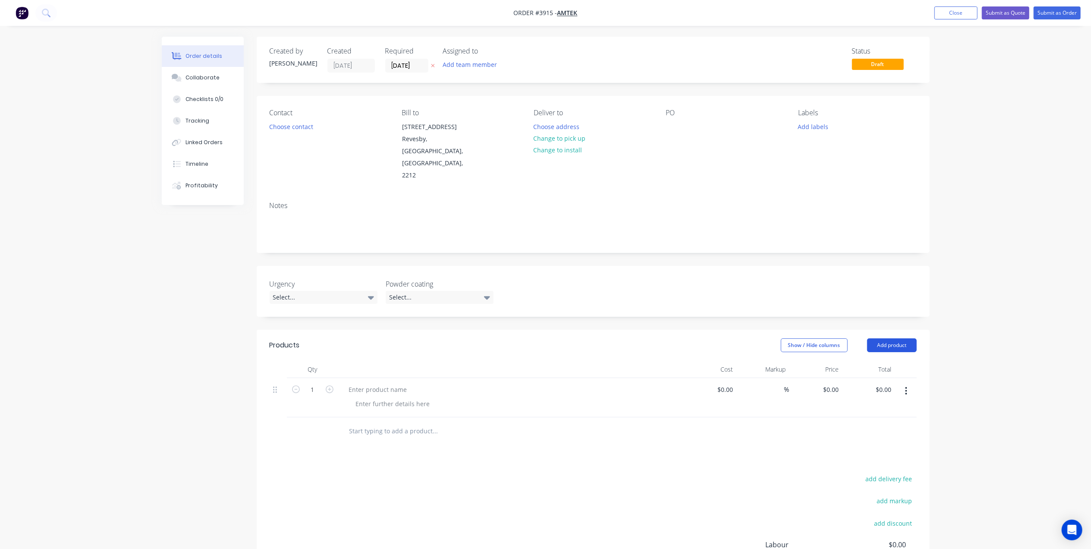
click at [897, 338] on button "Add product" at bounding box center [892, 345] width 50 height 14
click at [875, 378] on div "Basic product" at bounding box center [875, 384] width 66 height 13
click at [363, 383] on div at bounding box center [378, 389] width 72 height 13
paste div
drag, startPoint x: 414, startPoint y: 365, endPoint x: 280, endPoint y: 355, distance: 134.5
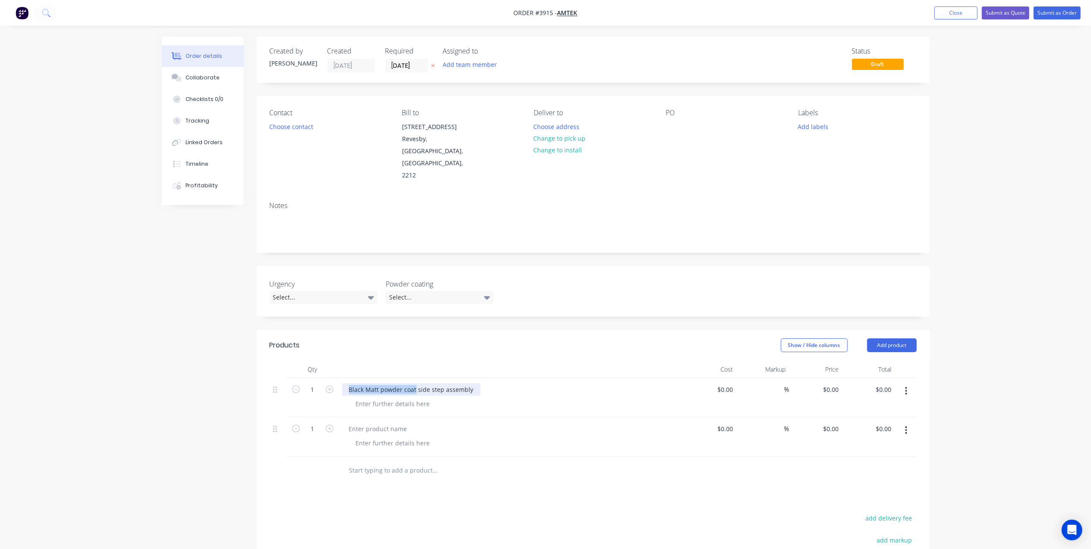
click at [280, 378] on div "1 Black Matt powder coat side step assembly $0.00 $0.00 % $0.00 $0.00 $0.00 $0.…" at bounding box center [593, 397] width 647 height 39
drag, startPoint x: 405, startPoint y: 368, endPoint x: 260, endPoint y: 368, distance: 145.8
click at [260, 368] on div "Qty Cost Markup Price Total 1 side step assembly $0.00 $0.00 % $0.00 $0.00 $0.0…" at bounding box center [593, 423] width 673 height 124
click at [374, 397] on div at bounding box center [393, 403] width 88 height 13
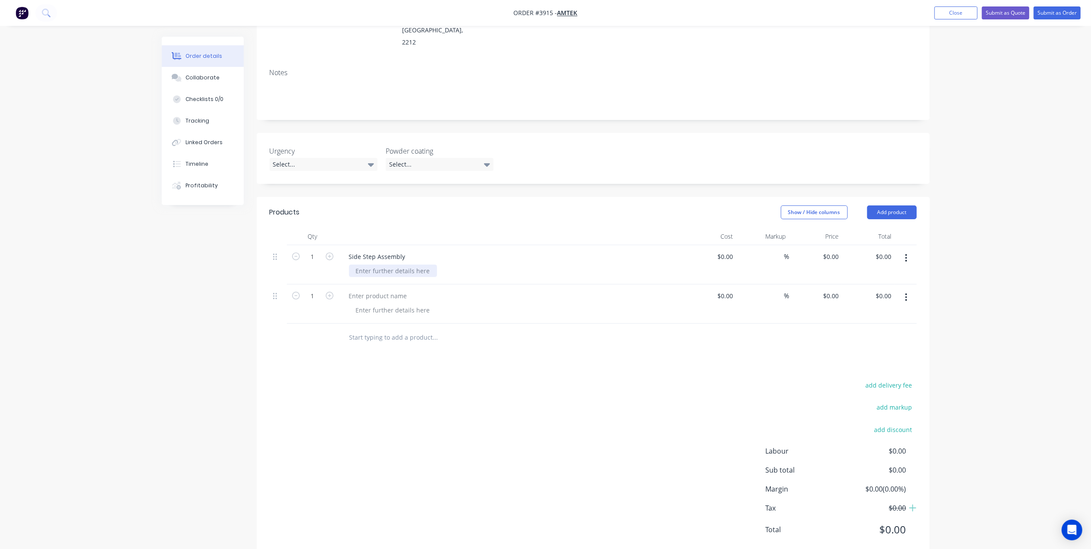
drag, startPoint x: 385, startPoint y: 245, endPoint x: 390, endPoint y: 245, distance: 5.2
click at [389, 264] on div at bounding box center [393, 270] width 88 height 13
click at [381, 289] on div at bounding box center [378, 295] width 72 height 13
click at [380, 304] on div at bounding box center [393, 310] width 88 height 13
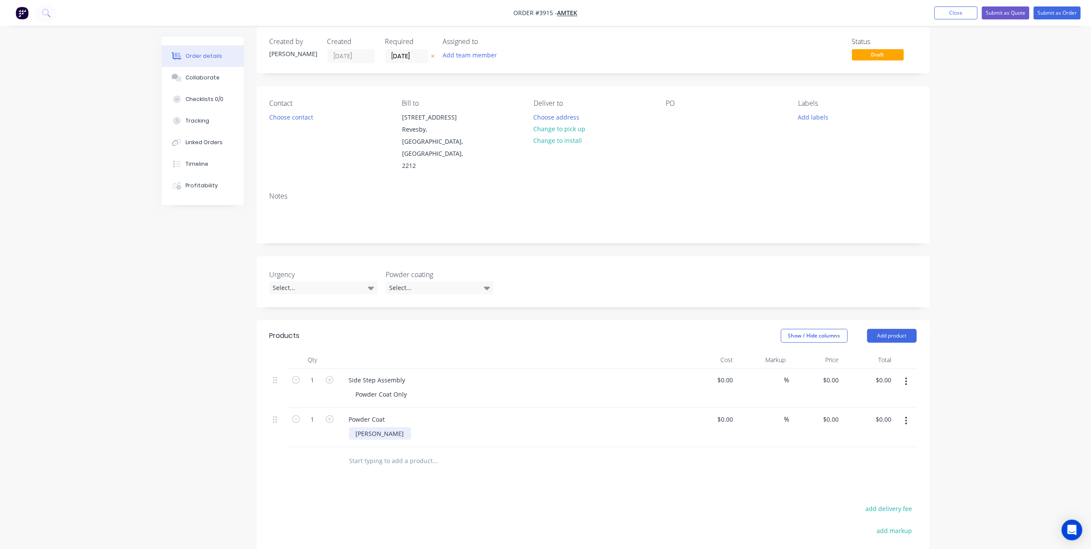
scroll to position [0, 0]
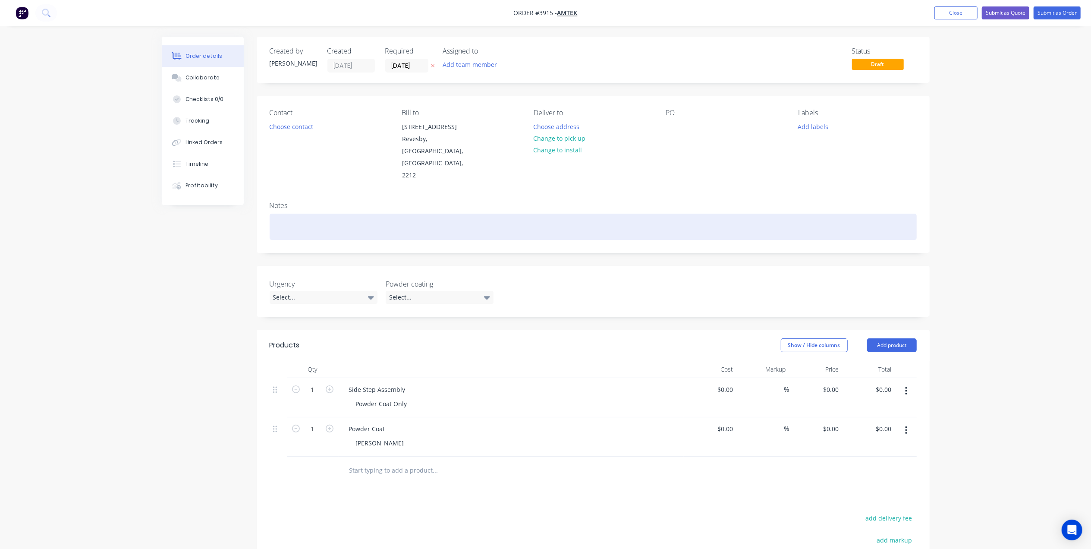
click at [307, 213] on div at bounding box center [593, 226] width 647 height 26
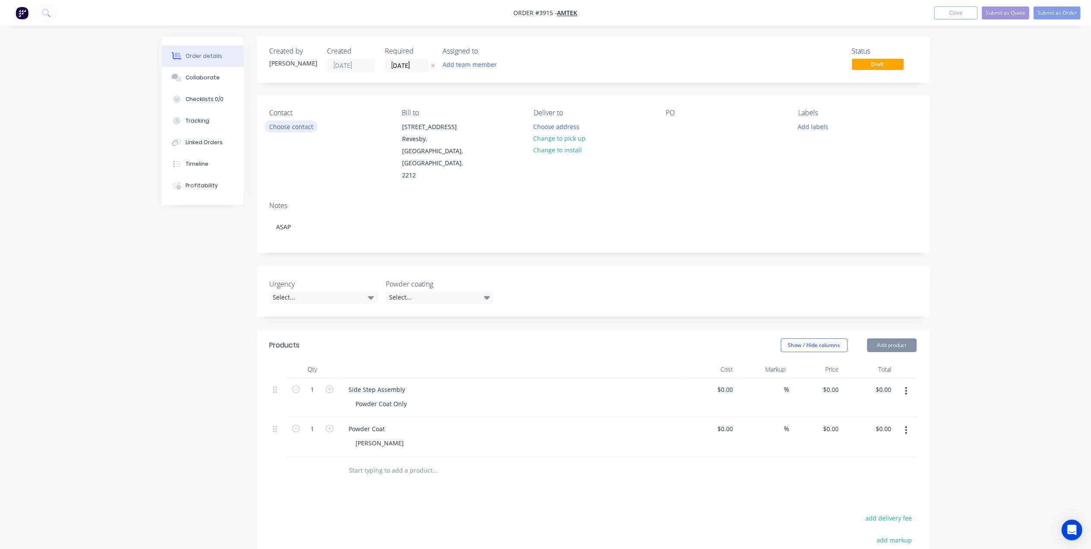
click at [302, 132] on button "Choose contact" at bounding box center [290, 126] width 53 height 12
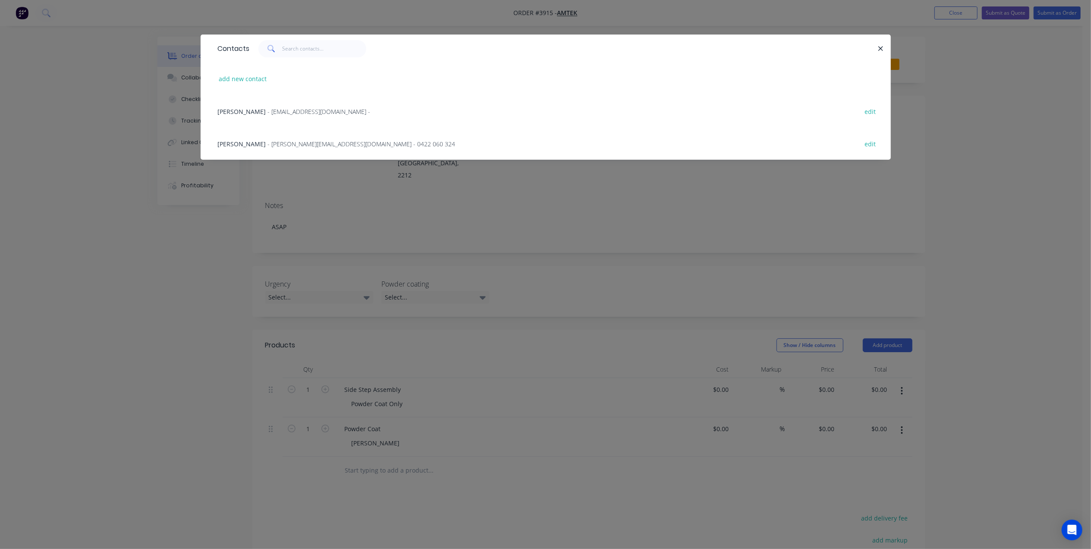
click at [272, 109] on span "- [EMAIL_ADDRESS][DOMAIN_NAME] -" at bounding box center [319, 111] width 103 height 8
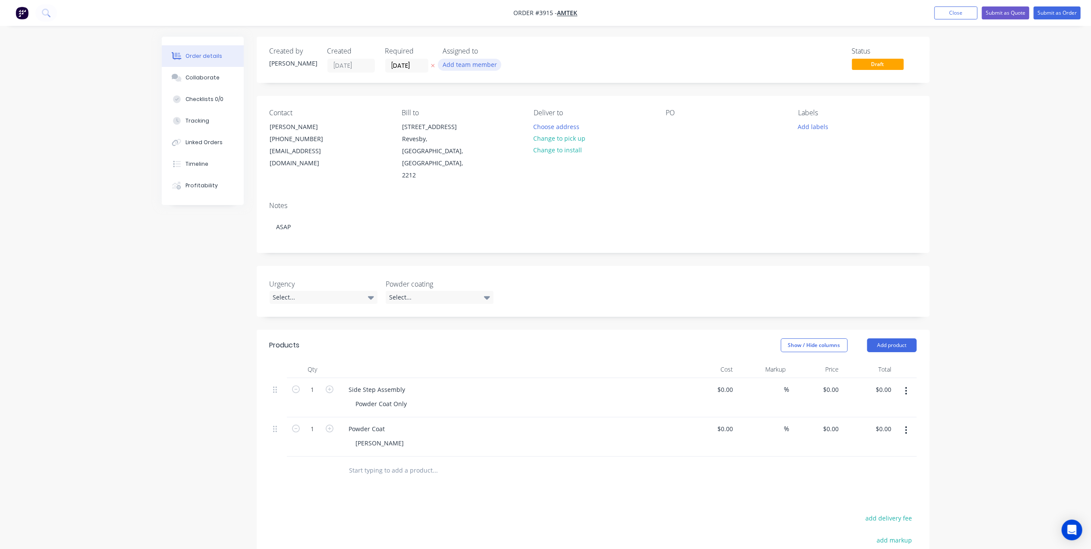
click at [442, 62] on button "Add team member" at bounding box center [469, 65] width 63 height 12
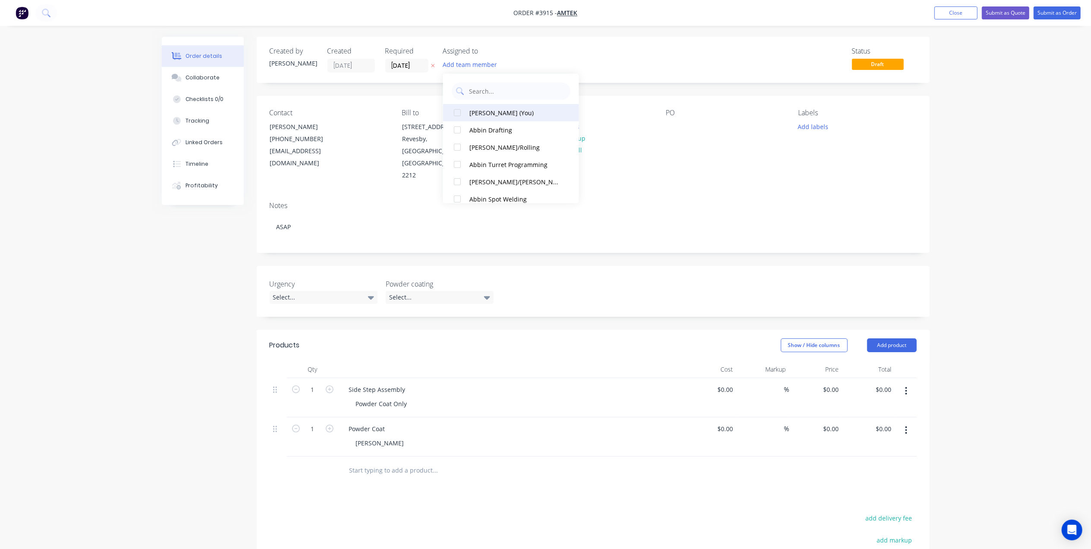
click at [480, 110] on div "[PERSON_NAME] (You)" at bounding box center [514, 112] width 91 height 9
click at [399, 63] on input "[DATE]" at bounding box center [407, 65] width 42 height 13
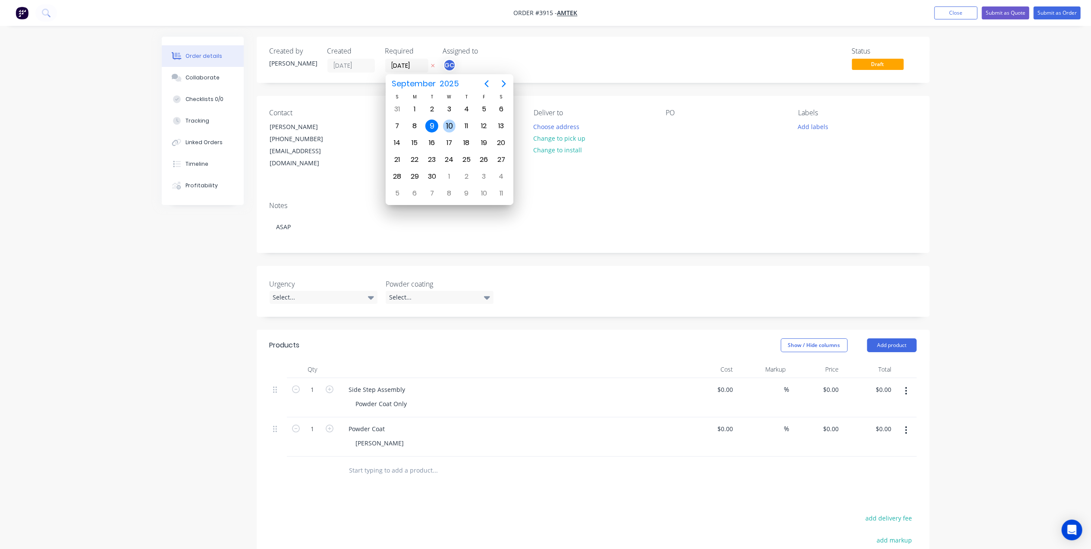
click at [454, 122] on div "10" at bounding box center [449, 125] width 13 height 13
type input "[DATE]"
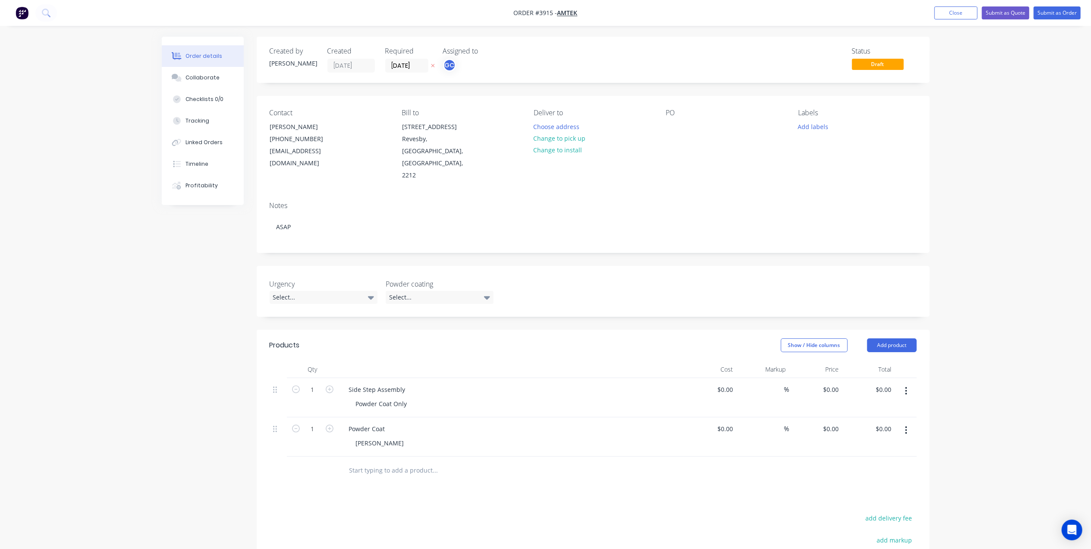
click at [694, 125] on div "PO" at bounding box center [725, 145] width 118 height 73
click at [667, 128] on div at bounding box center [673, 126] width 14 height 13
click at [673, 126] on div at bounding box center [673, 126] width 14 height 13
click at [685, 169] on div "Contact [PERSON_NAME] [PHONE_NUMBER] [EMAIL_ADDRESS][DOMAIN_NAME] Bill to [STRE…" at bounding box center [593, 145] width 673 height 99
click at [831, 119] on div "Labels Add labels" at bounding box center [857, 145] width 118 height 73
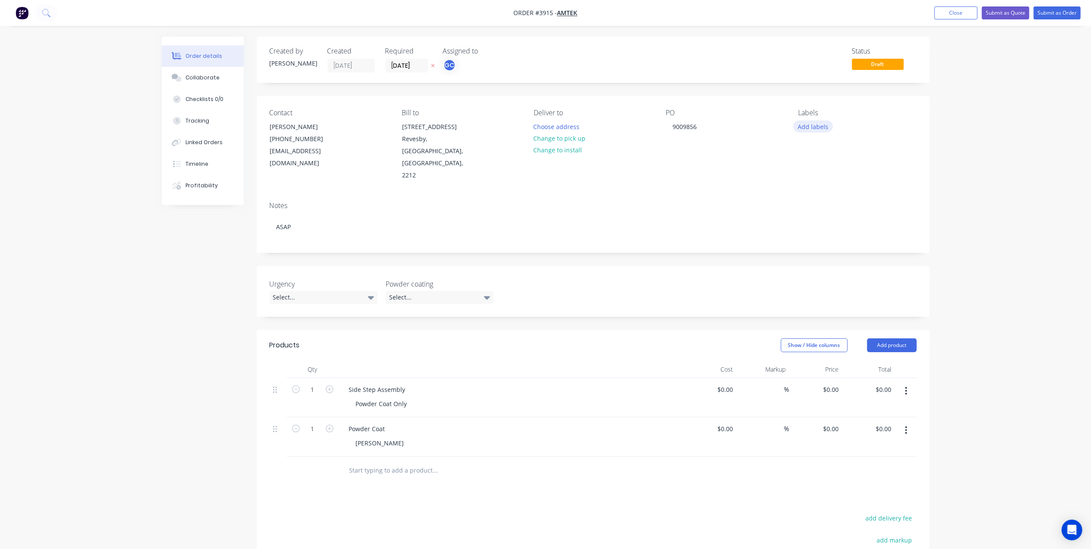
click at [824, 125] on button "Add labels" at bounding box center [813, 126] width 40 height 12
click at [850, 182] on div "A9-Powdercoating" at bounding box center [848, 180] width 52 height 9
click at [830, 245] on button "Urgent" at bounding box center [828, 251] width 43 height 12
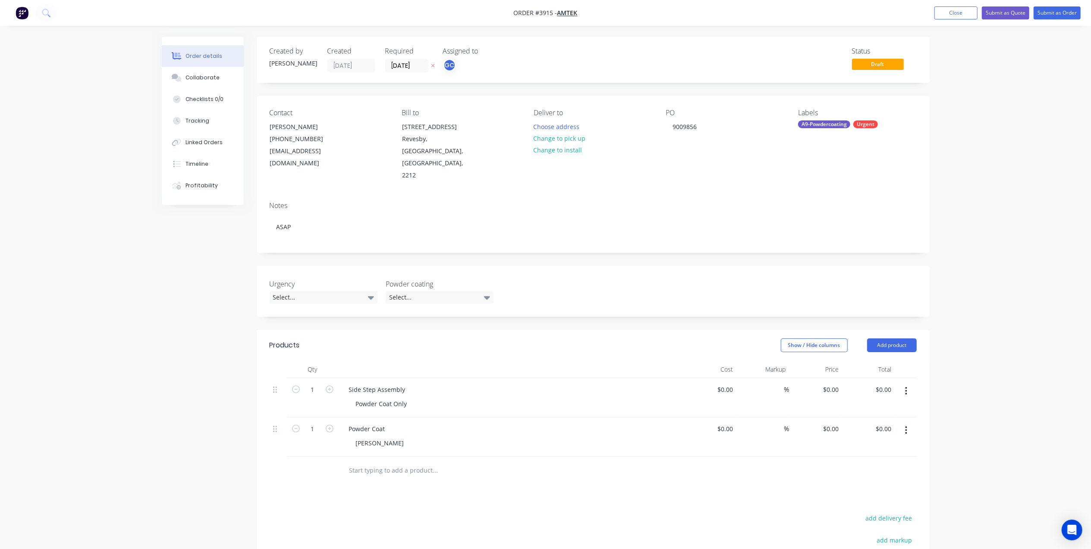
click at [682, 195] on div "Notes ASAP" at bounding box center [593, 224] width 673 height 58
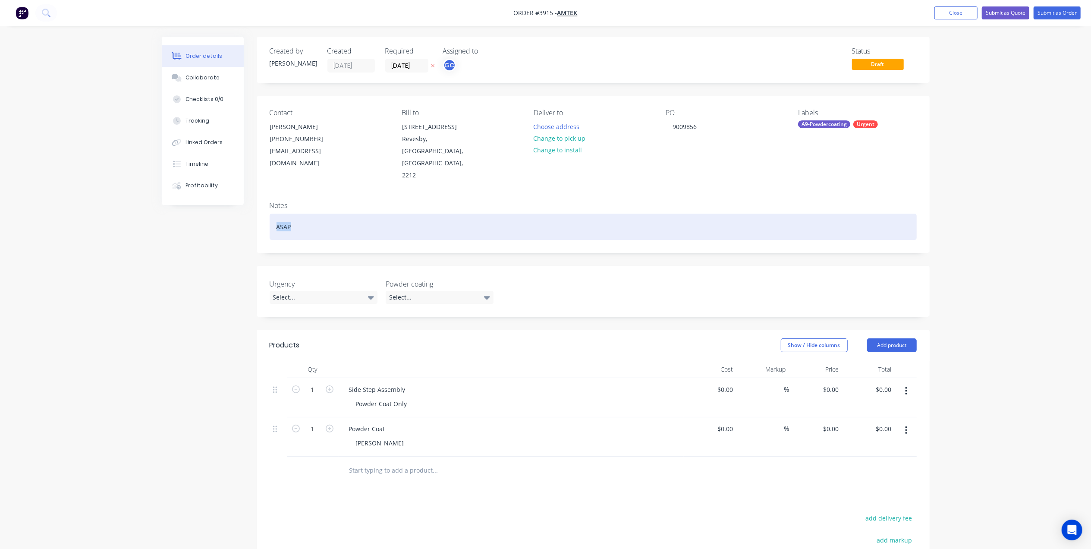
drag, startPoint x: 307, startPoint y: 204, endPoint x: 223, endPoint y: 199, distance: 84.7
click at [223, 199] on div "Order details Collaborate Checklists 0/0 Tracking Linked Orders Timeline Profit…" at bounding box center [545, 371] width 785 height 668
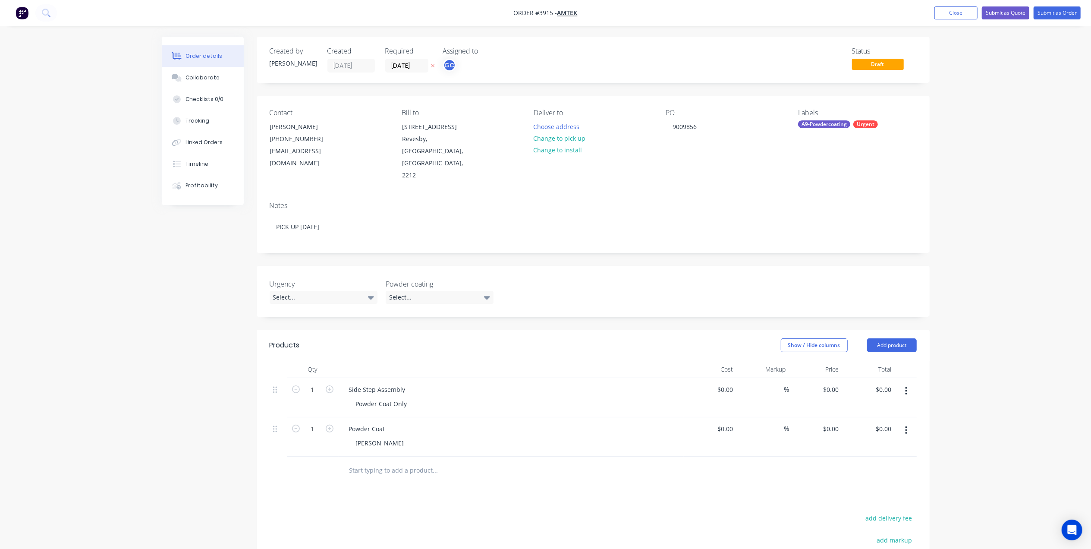
click at [537, 361] on div at bounding box center [511, 369] width 345 height 17
click at [306, 291] on div "Select..." at bounding box center [324, 297] width 108 height 13
click at [307, 307] on div "Urgent this week" at bounding box center [299, 308] width 47 height 11
click at [444, 291] on div "Select..." at bounding box center [440, 297] width 108 height 13
click at [402, 307] on div "Black" at bounding box center [402, 308] width 20 height 11
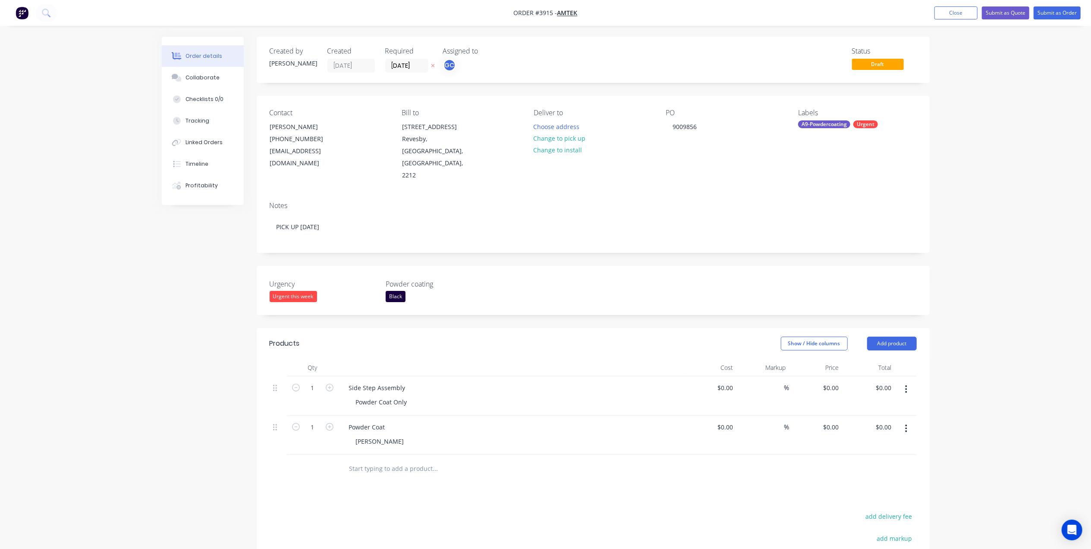
click at [649, 283] on div "Urgency Urgent this week Powder coating Black" at bounding box center [593, 290] width 673 height 49
click at [1046, 11] on button "Submit as Order" at bounding box center [1056, 12] width 47 height 13
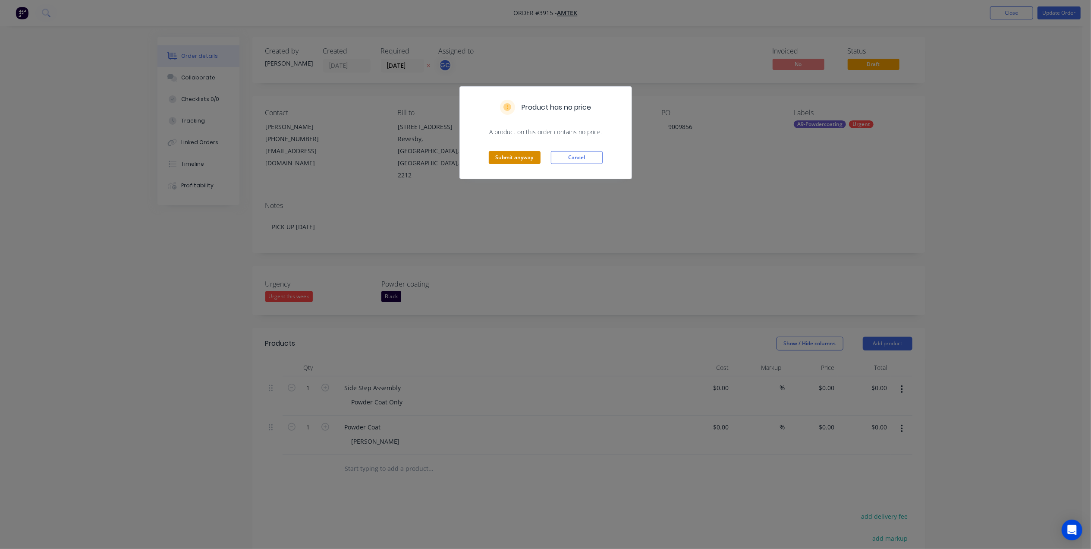
click at [519, 157] on button "Submit anyway" at bounding box center [515, 157] width 52 height 13
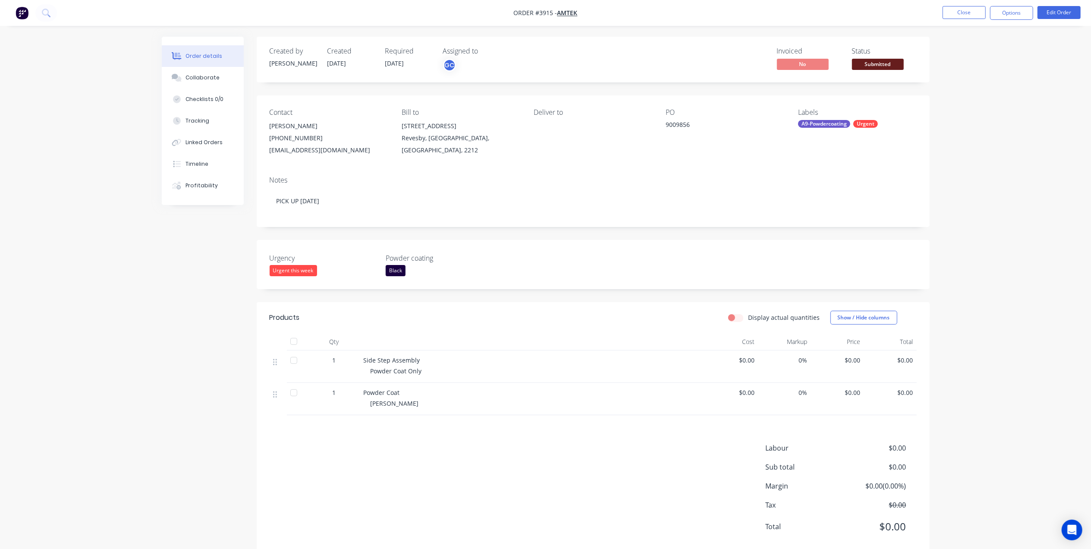
click at [852, 61] on span "Submitted" at bounding box center [878, 64] width 52 height 11
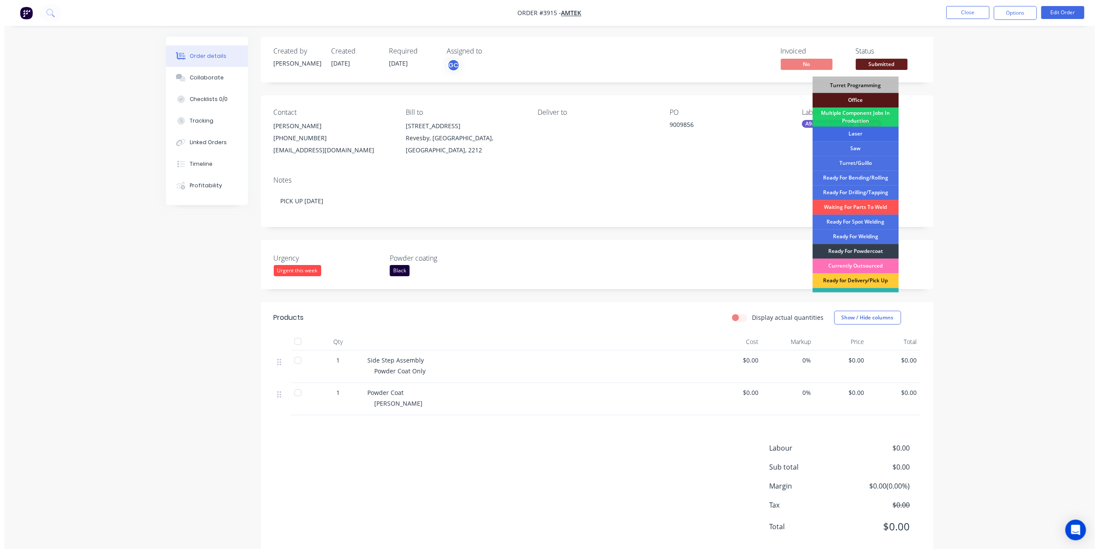
scroll to position [97, 0]
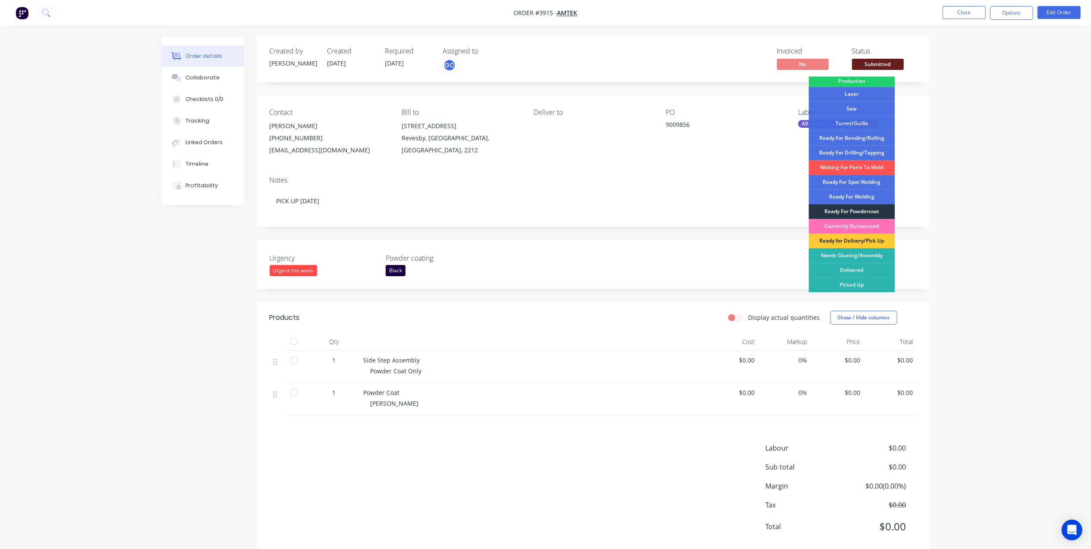
click at [862, 206] on div "Ready For Powdercoat" at bounding box center [852, 211] width 86 height 15
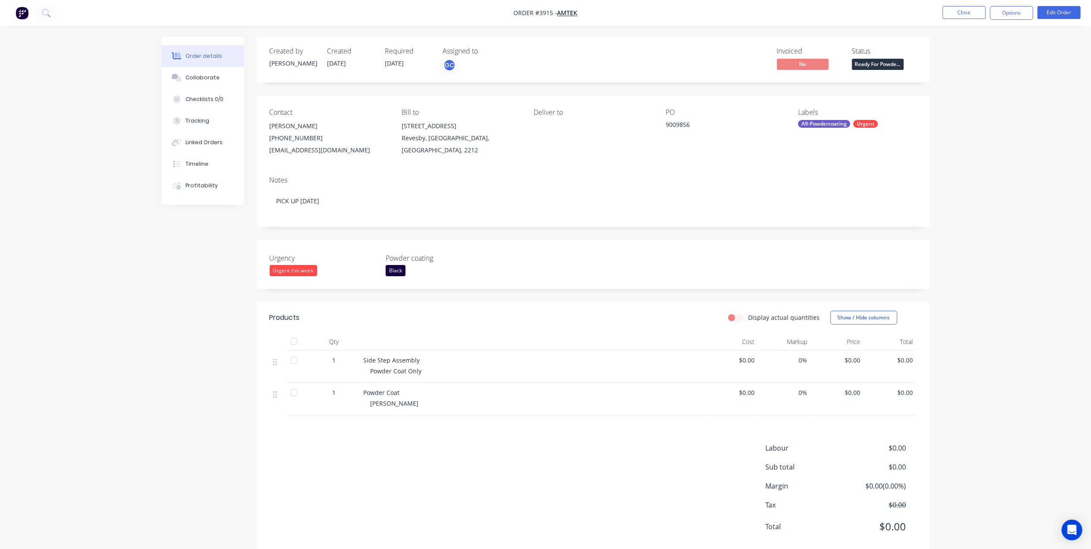
click at [1026, 5] on nav "Order #3915 - Amtek Close Options Edit Order" at bounding box center [545, 13] width 1091 height 26
click at [1017, 14] on button "Options" at bounding box center [1011, 13] width 43 height 14
click at [965, 104] on div "Work Order" at bounding box center [985, 104] width 79 height 13
click at [965, 90] on div "Without pricing" at bounding box center [985, 87] width 79 height 13
click at [689, 66] on div "Invoiced No Status Ready For Powde..." at bounding box center [722, 59] width 387 height 25
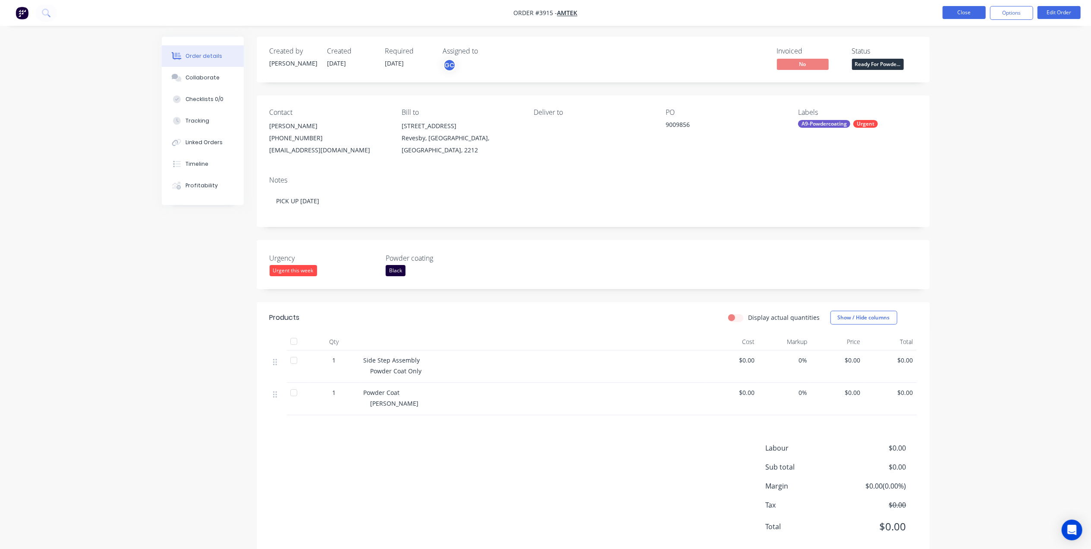
click at [965, 13] on button "Close" at bounding box center [963, 12] width 43 height 13
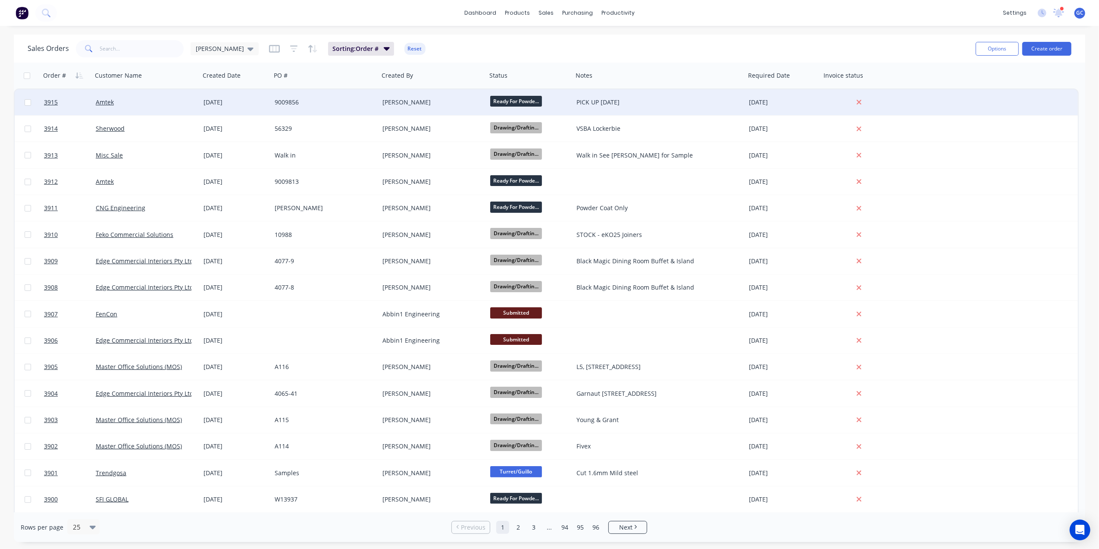
click at [325, 103] on div "9009856" at bounding box center [323, 102] width 96 height 9
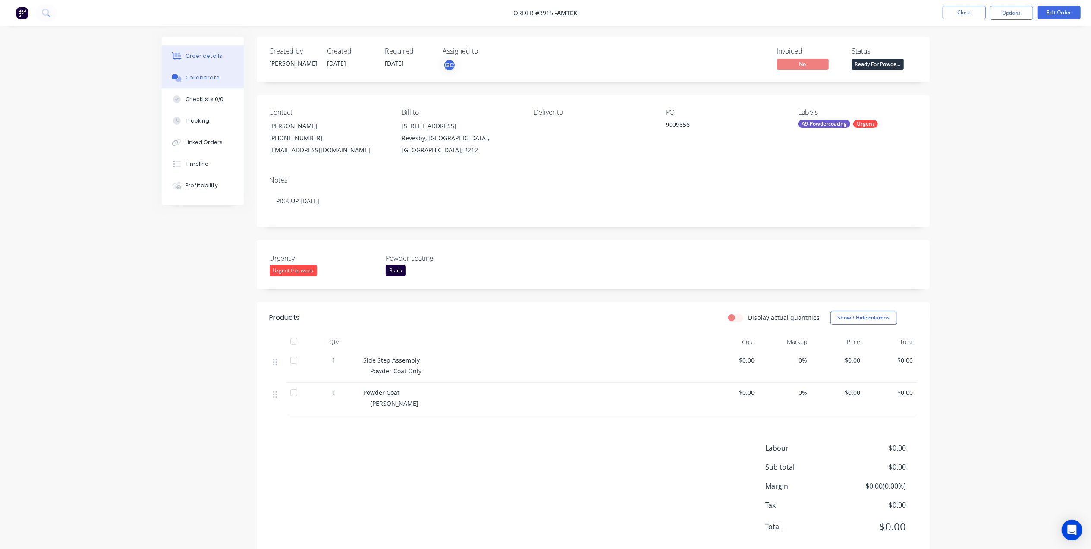
click at [209, 84] on button "Collaborate" at bounding box center [203, 78] width 82 height 22
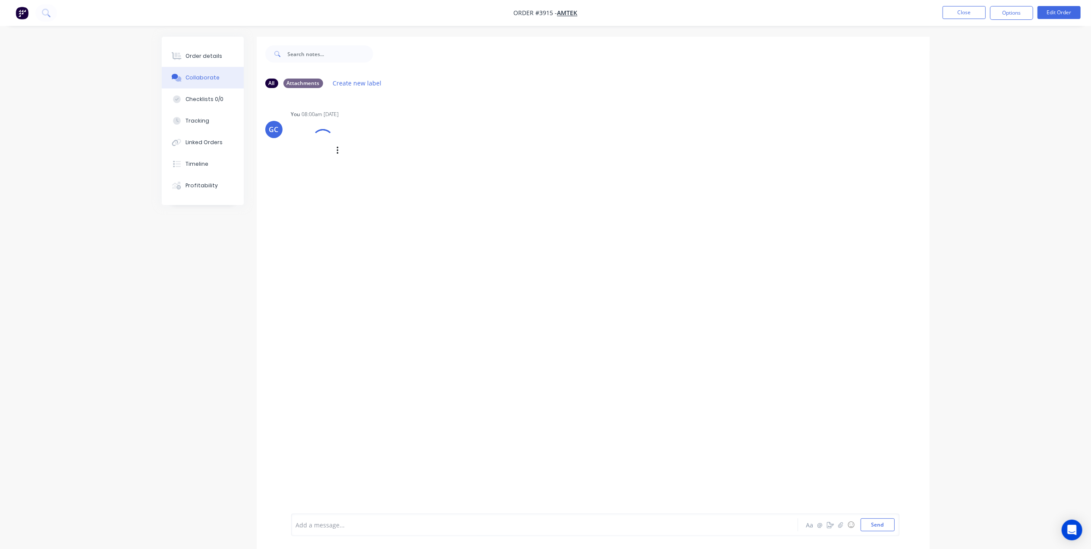
click at [0, 0] on div at bounding box center [0, 0] width 0 height 0
click at [687, 97] on div "GC You 08:00am 09/09/25 Purchase_Order_No_9009856.pdf Labels Download Delete" at bounding box center [593, 304] width 673 height 418
click at [953, 10] on button "Close" at bounding box center [963, 12] width 43 height 13
